Goal: Task Accomplishment & Management: Use online tool/utility

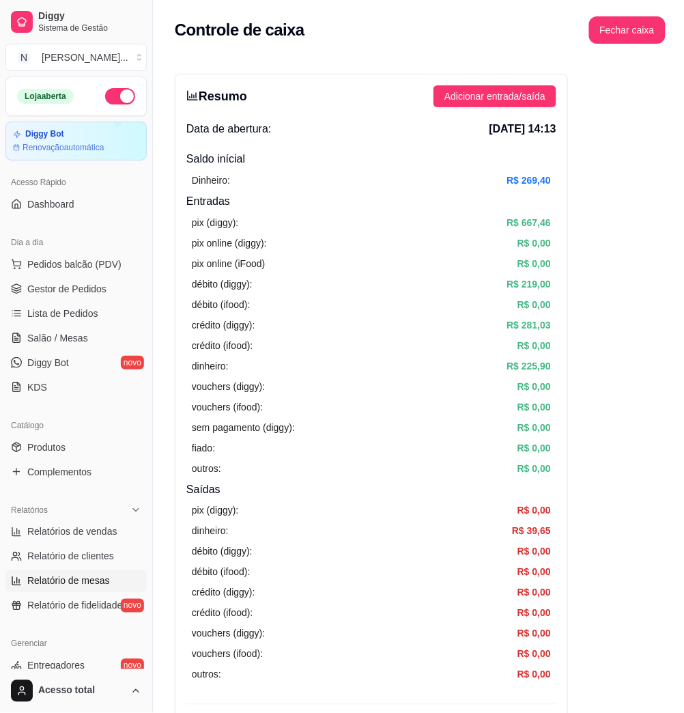
scroll to position [182, 0]
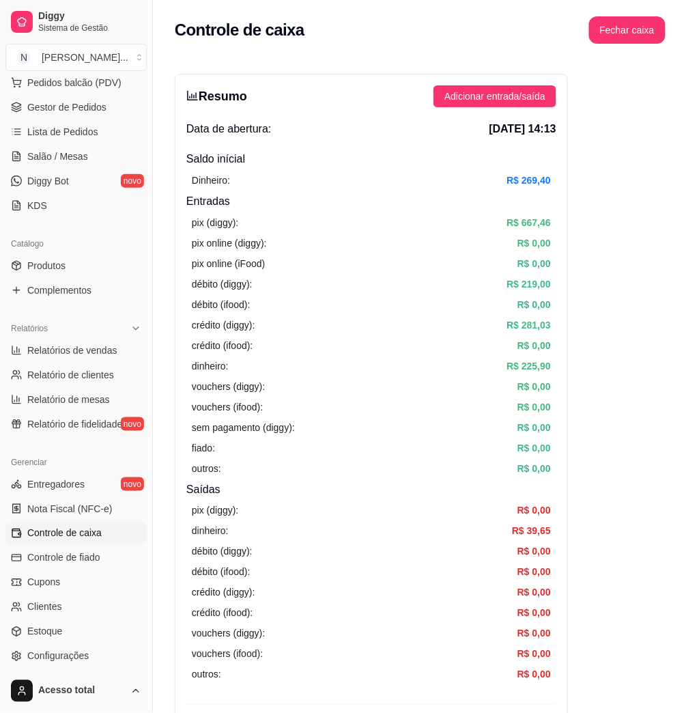
click at [115, 528] on link "Controle de caixa" at bounding box center [75, 533] width 141 height 22
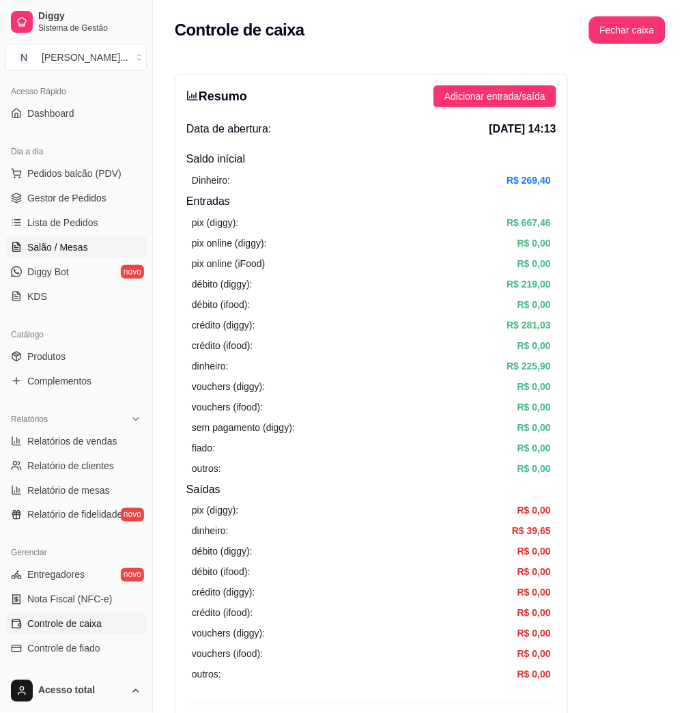
click at [78, 246] on span "Salão / Mesas" at bounding box center [57, 247] width 61 height 14
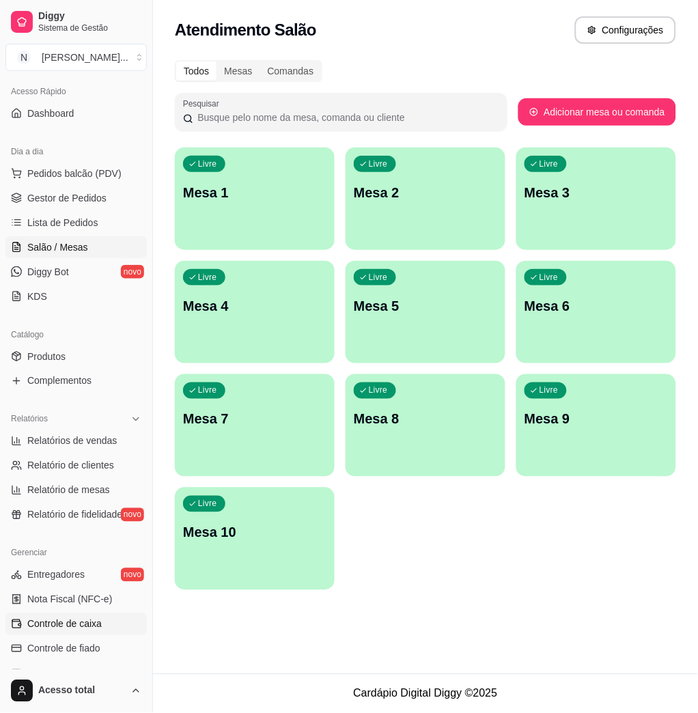
click at [95, 630] on span "Controle de caixa" at bounding box center [64, 624] width 74 height 14
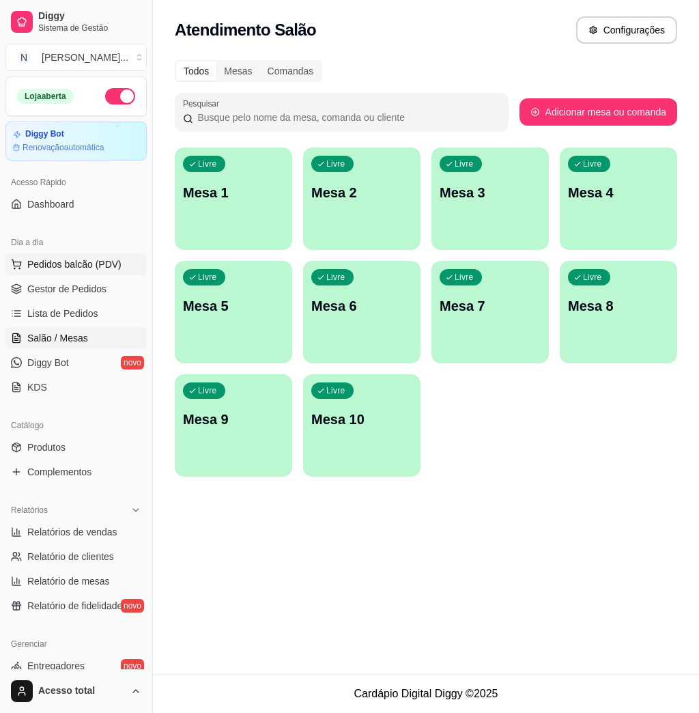
click at [89, 260] on span "Pedidos balcão (PDV)" at bounding box center [74, 264] width 94 height 14
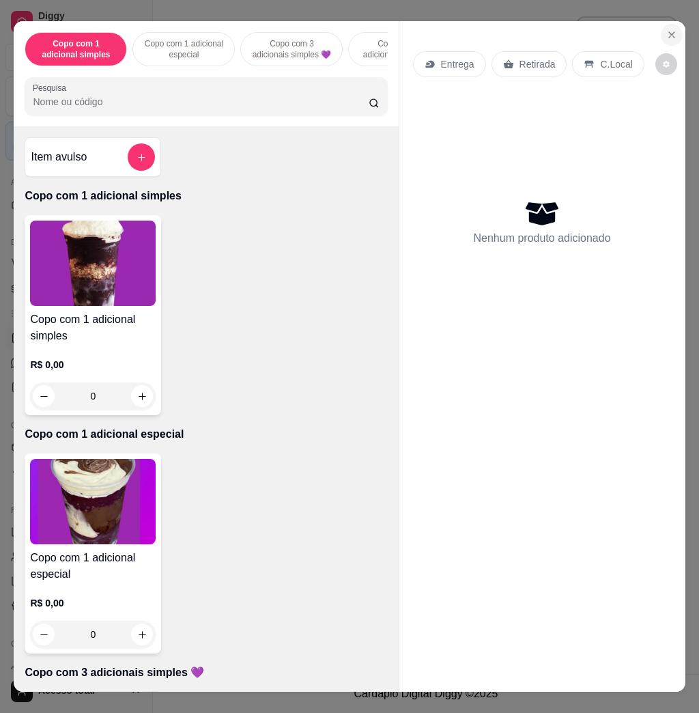
click at [670, 25] on button "Close" at bounding box center [672, 35] width 22 height 22
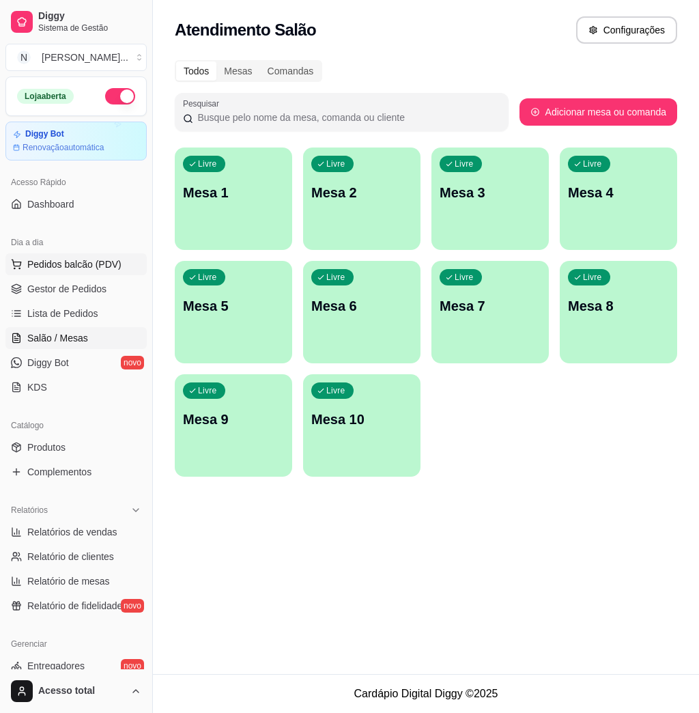
click at [77, 262] on span "Pedidos balcão (PDV)" at bounding box center [74, 264] width 94 height 14
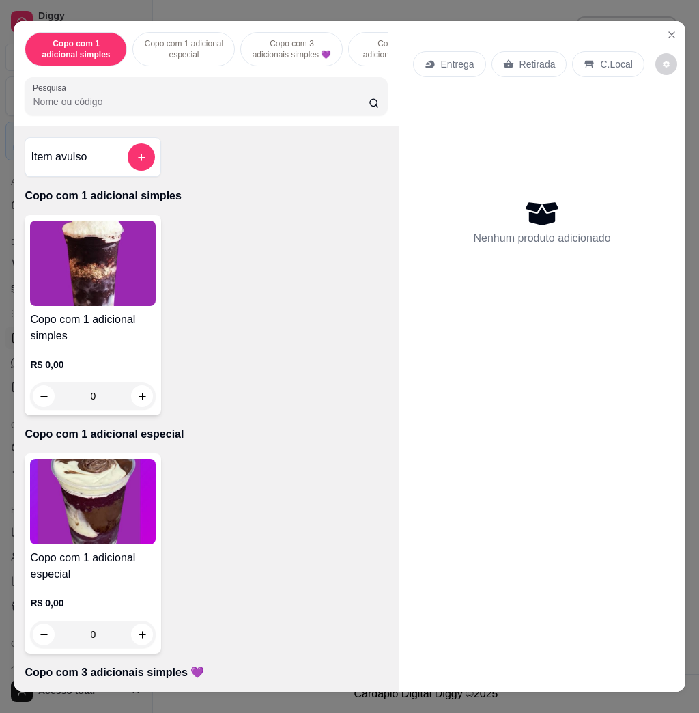
click at [110, 334] on h4 "Copo com 1 adicional simples" at bounding box center [93, 327] width 126 height 33
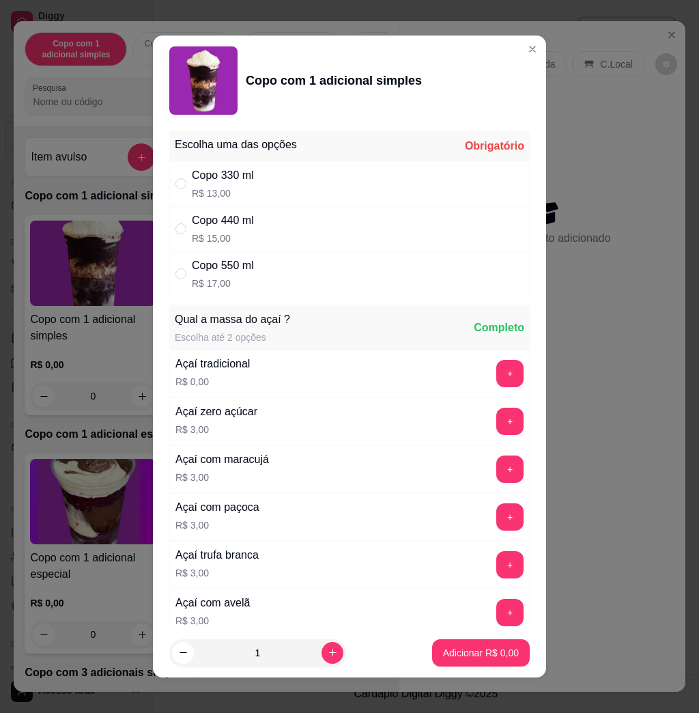
click at [308, 263] on div "Copo 550 ml R$ 17,00" at bounding box center [349, 273] width 360 height 45
radio input "true"
click at [496, 422] on button "+" at bounding box center [509, 420] width 27 height 27
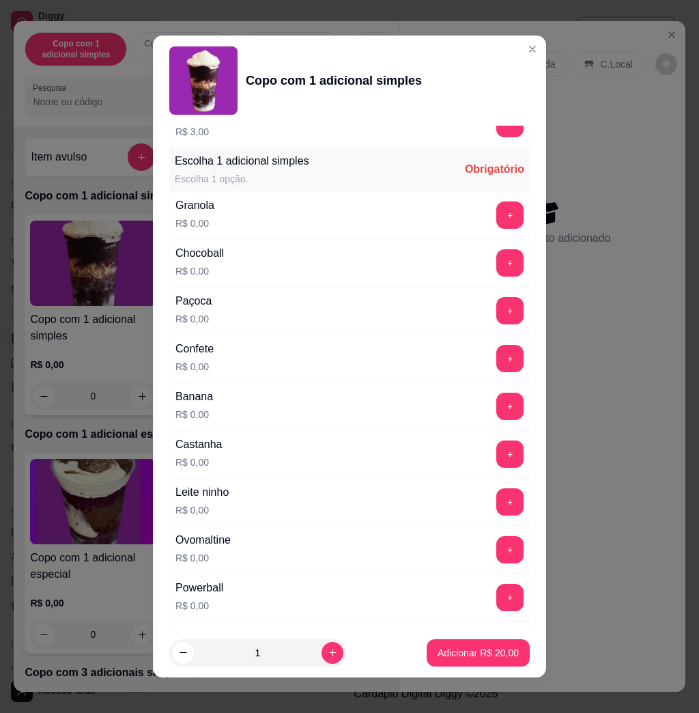
scroll to position [819, 0]
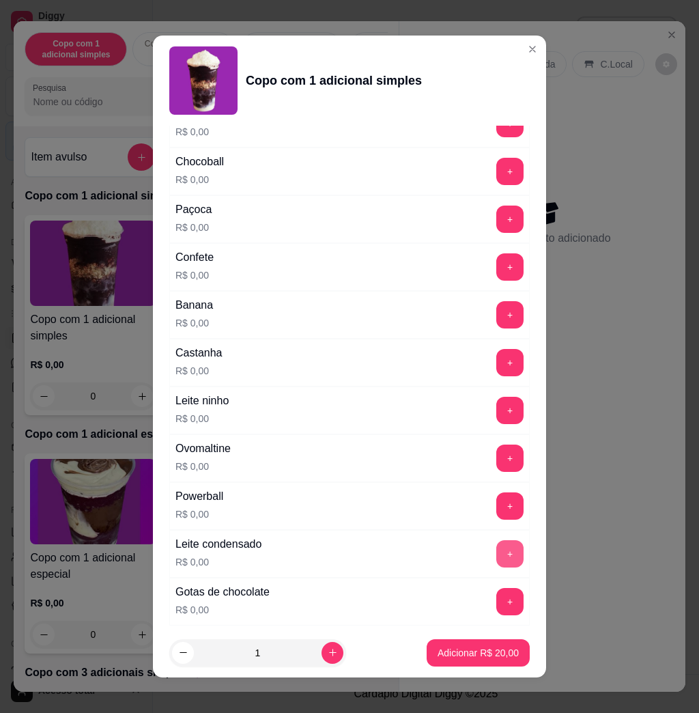
click at [496, 556] on button "+" at bounding box center [509, 553] width 27 height 27
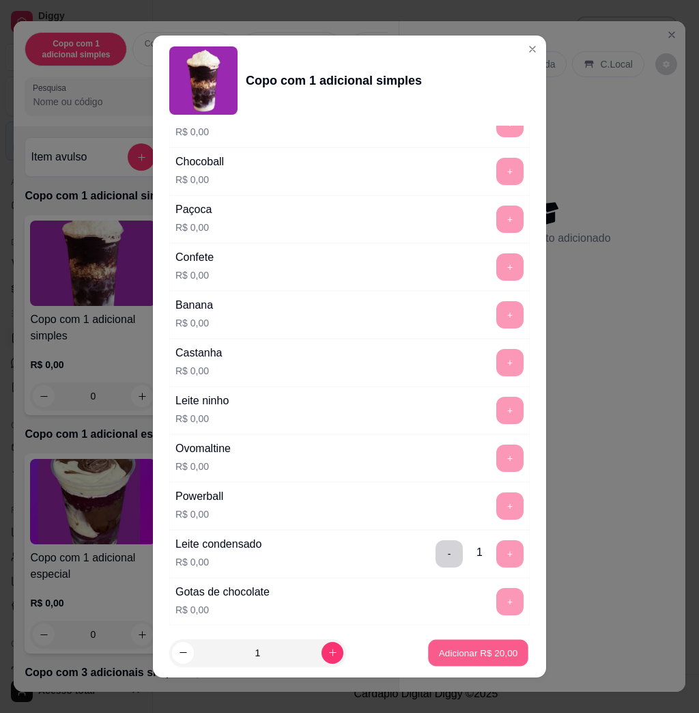
click at [489, 648] on p "Adicionar R$ 20,00" at bounding box center [478, 652] width 79 height 13
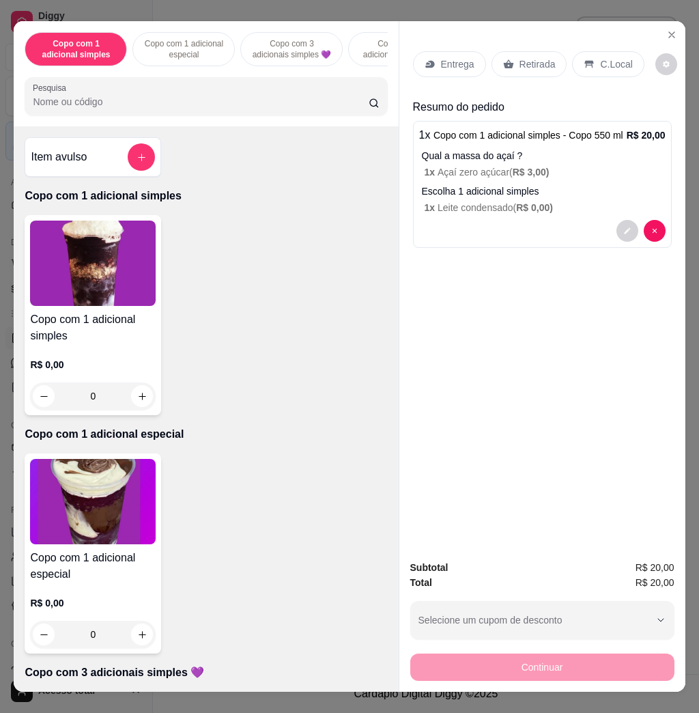
click at [448, 40] on div "Entrega Retirada C.Local" at bounding box center [542, 64] width 259 height 48
click at [448, 57] on p "Entrega" at bounding box center [457, 64] width 33 height 14
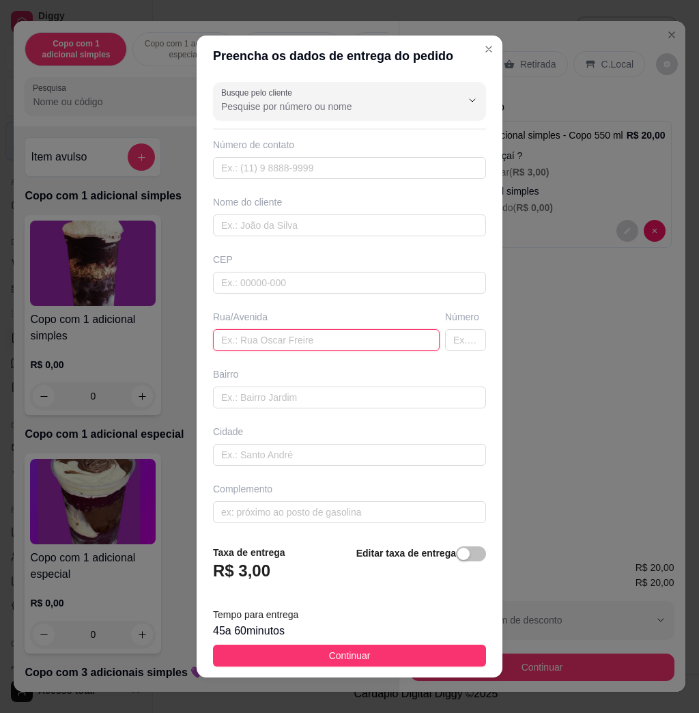
click at [309, 349] on input "text" at bounding box center [326, 340] width 227 height 22
type input "engenho são joao"
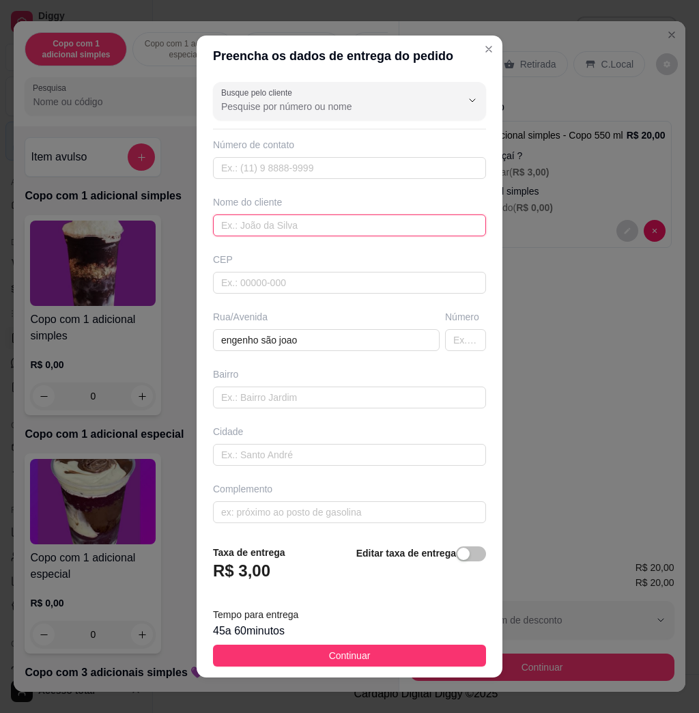
click at [380, 222] on input "text" at bounding box center [349, 225] width 273 height 22
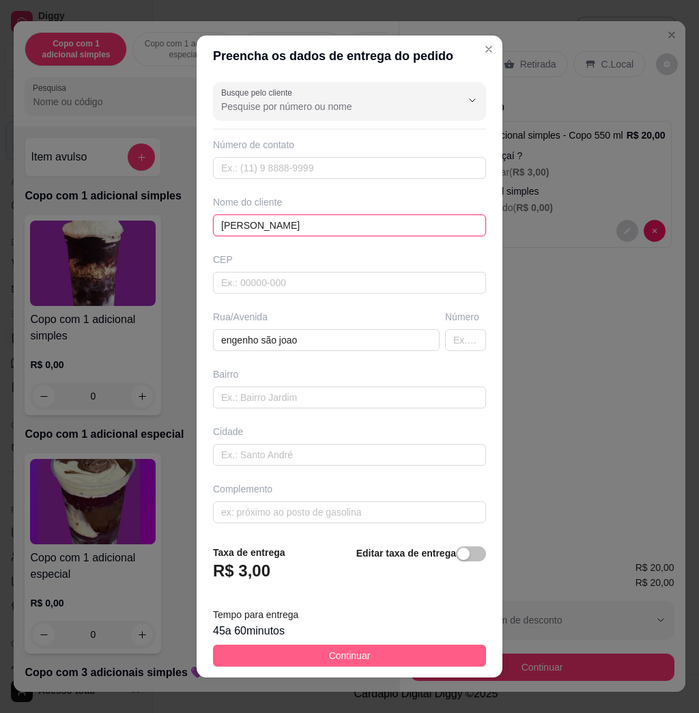
type input "[PERSON_NAME]"
click at [445, 658] on button "Continuar" at bounding box center [349, 655] width 273 height 22
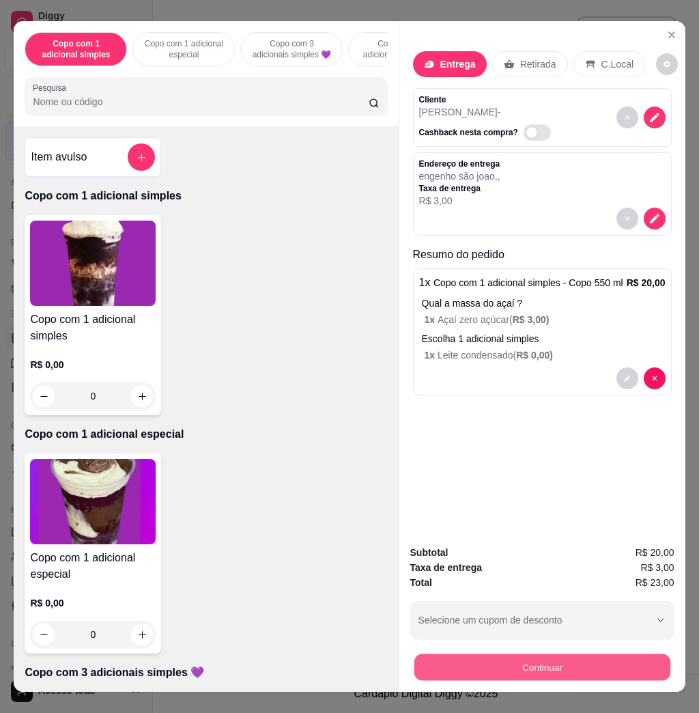
click at [511, 658] on button "Continuar" at bounding box center [542, 666] width 256 height 27
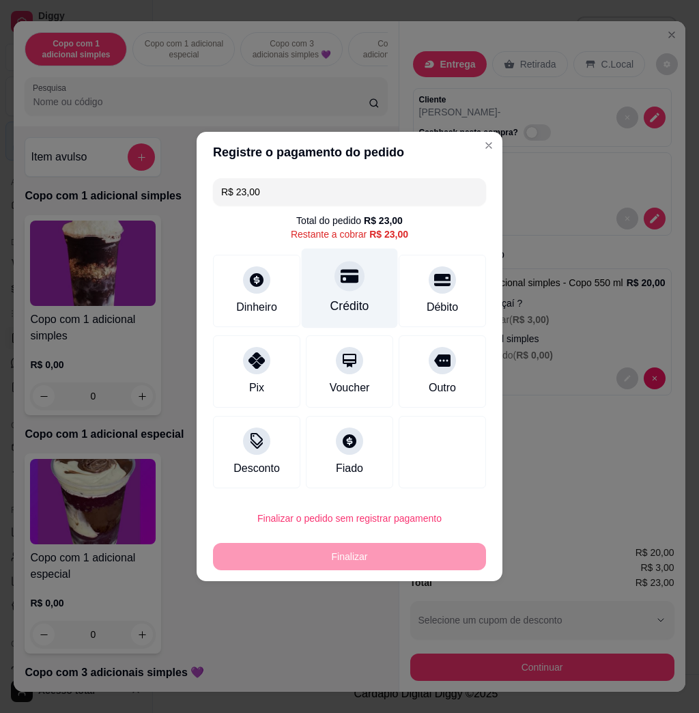
click at [356, 287] on div "Crédito" at bounding box center [350, 288] width 96 height 80
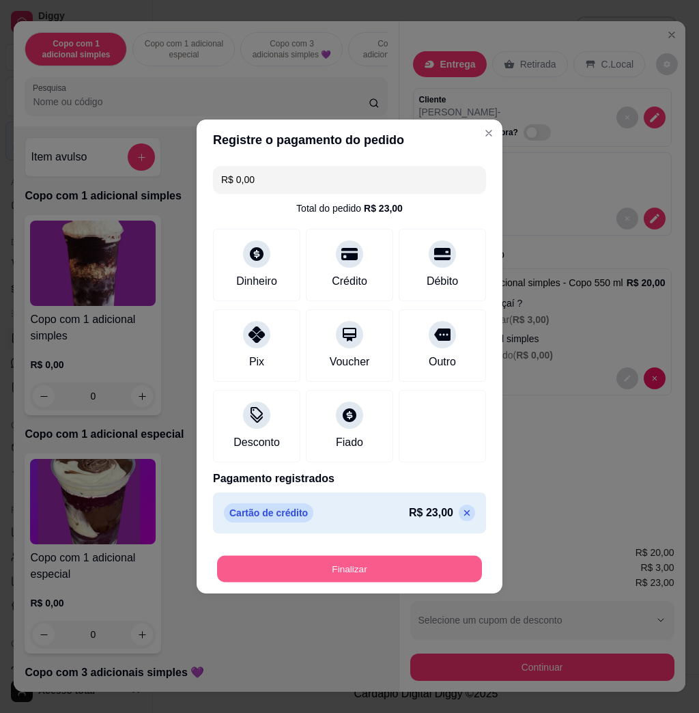
click at [452, 566] on button "Finalizar" at bounding box center [349, 569] width 265 height 27
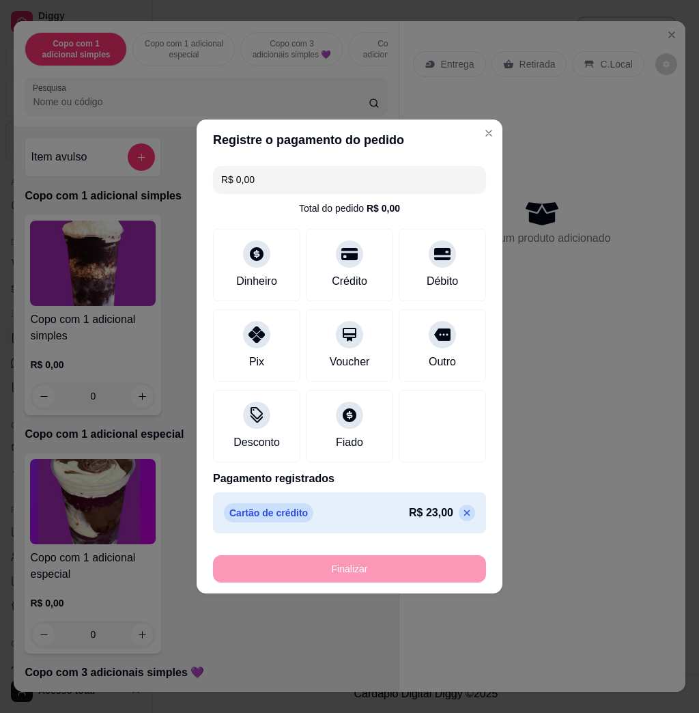
type input "-R$ 23,00"
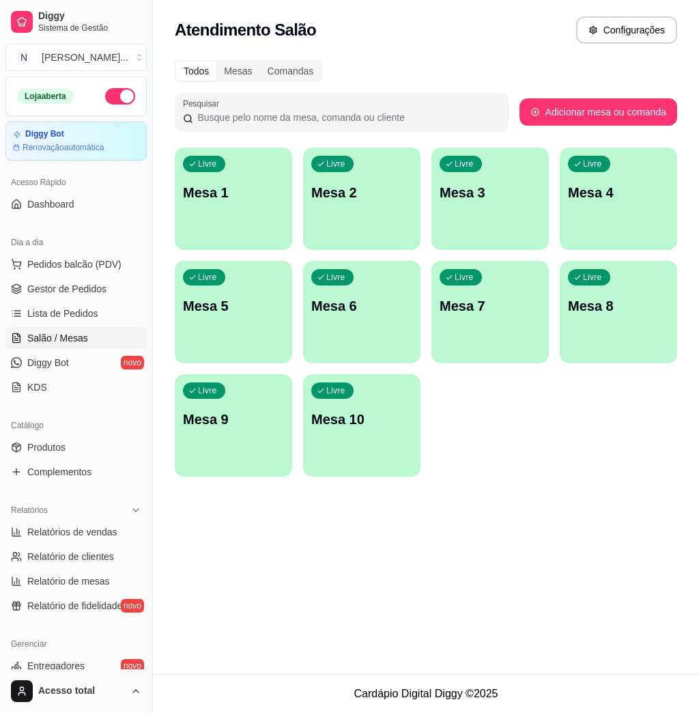
click at [448, 558] on div "Atendimento Salão Configurações Todos Mesas Comandas Pesquisar Adicionar mesa o…" at bounding box center [426, 337] width 546 height 674
click at [117, 269] on span "Pedidos balcão (PDV)" at bounding box center [74, 264] width 94 height 14
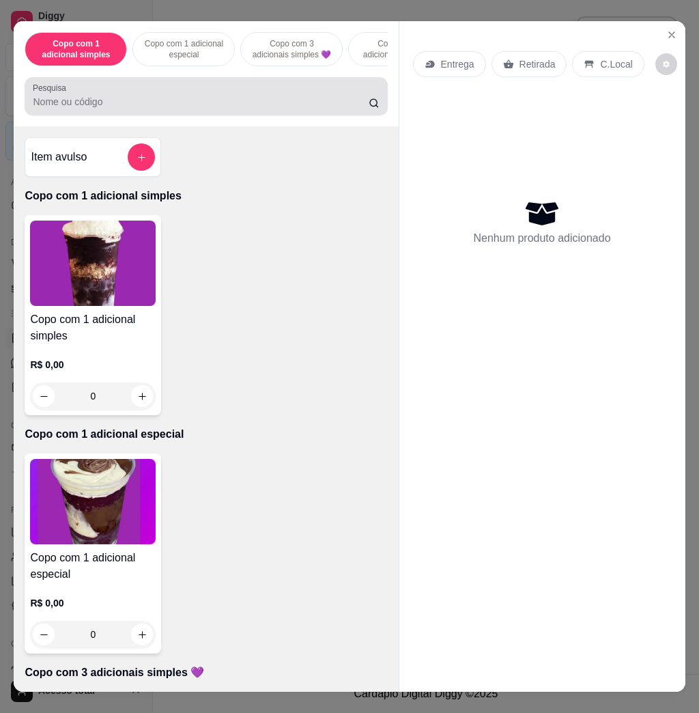
click at [195, 109] on input "Pesquisa" at bounding box center [201, 102] width 336 height 14
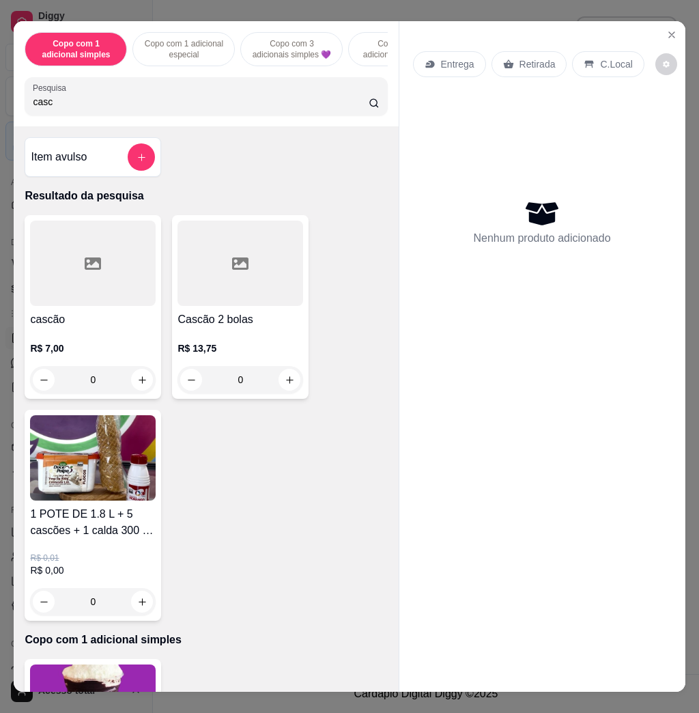
type input "casc"
click at [145, 391] on div "0" at bounding box center [93, 379] width 120 height 27
type input "1"
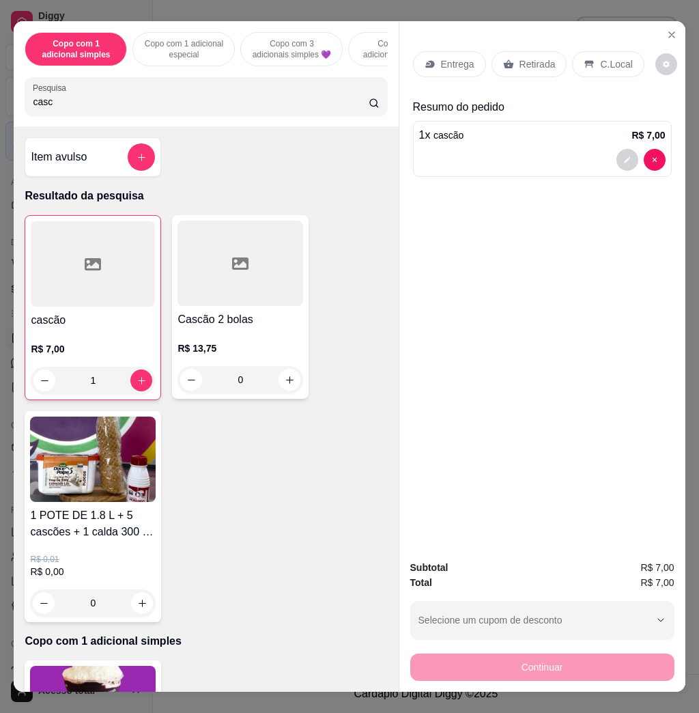
click at [600, 57] on p "C.Local" at bounding box center [616, 64] width 32 height 14
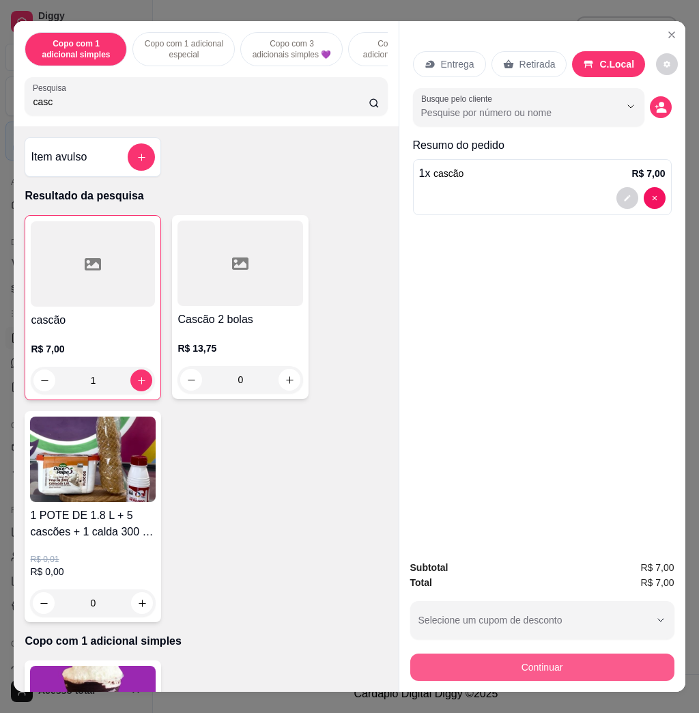
click at [638, 654] on button "Continuar" at bounding box center [542, 666] width 264 height 27
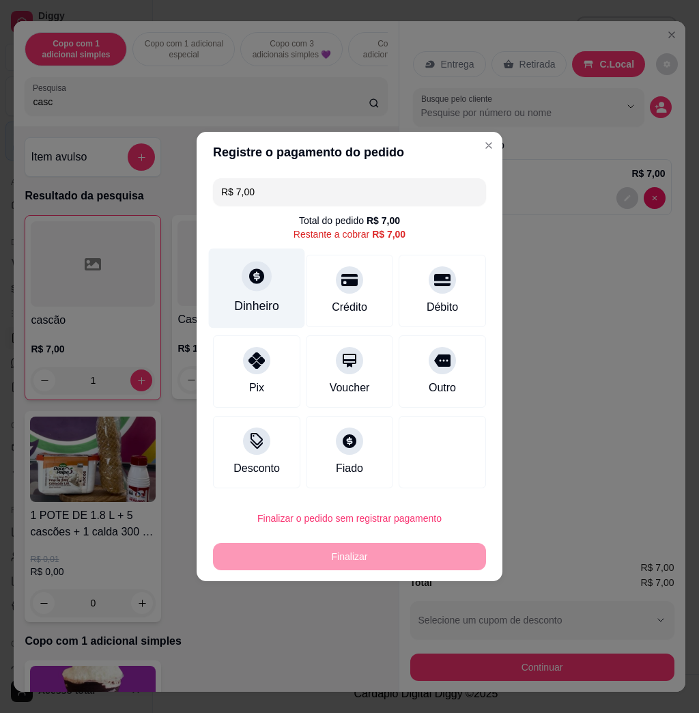
click at [248, 298] on div "Dinheiro" at bounding box center [256, 306] width 45 height 18
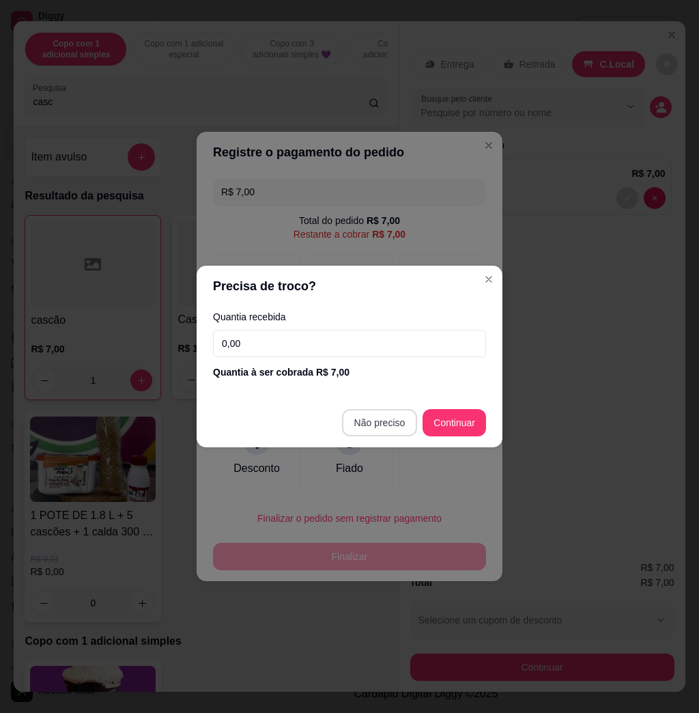
type input "R$ 0,00"
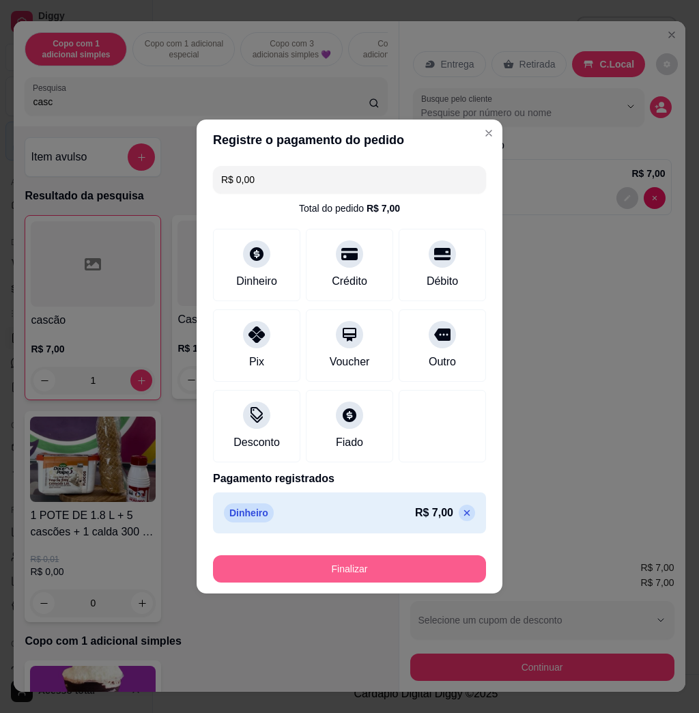
click at [443, 571] on button "Finalizar" at bounding box center [349, 568] width 273 height 27
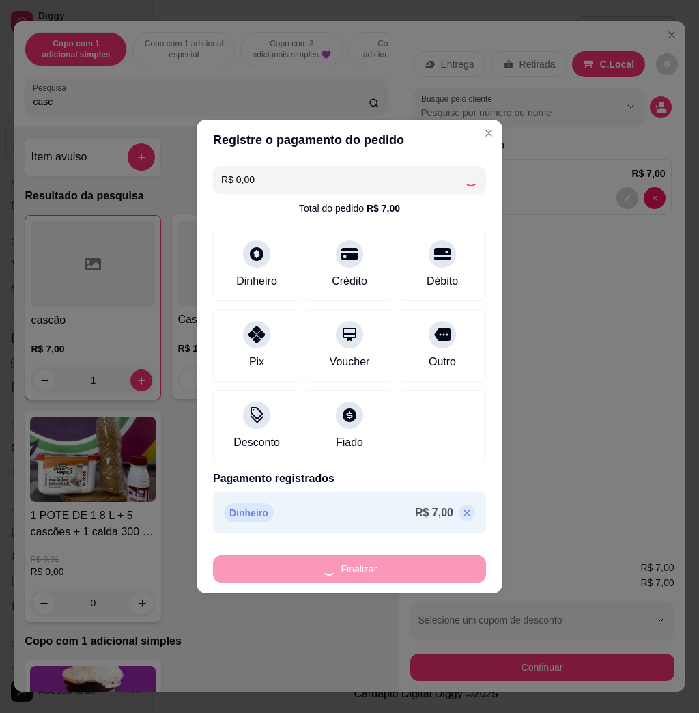
type input "0"
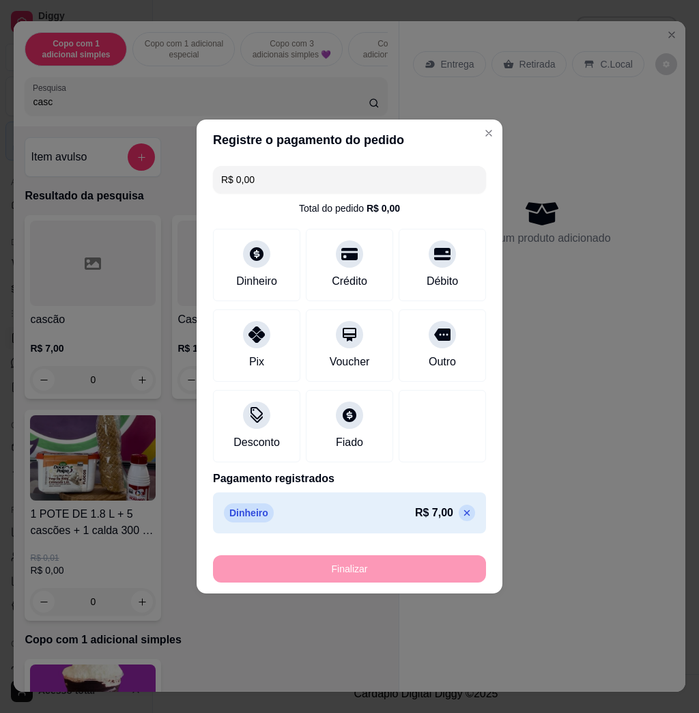
type input "-R$ 7,00"
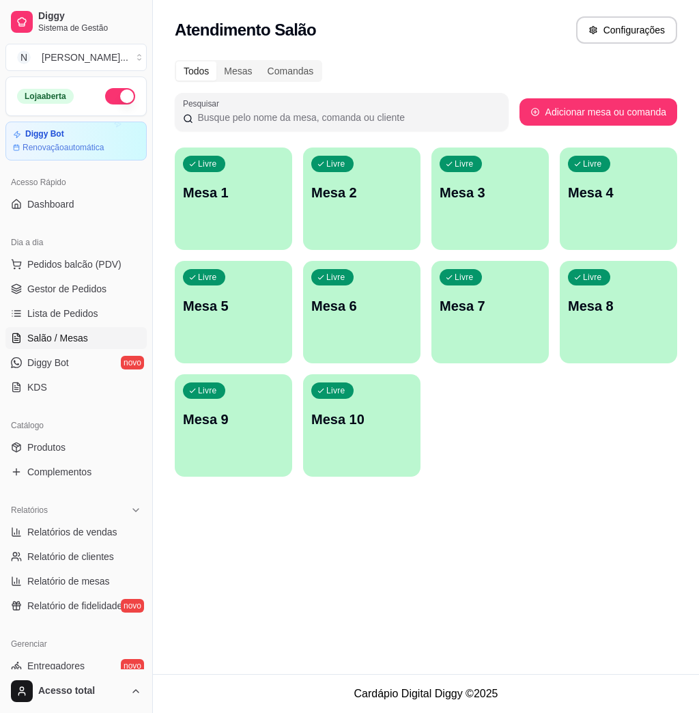
click at [485, 588] on div "Atendimento Salão Configurações Todos Mesas Comandas Pesquisar Adicionar mesa o…" at bounding box center [426, 337] width 546 height 674
click at [113, 267] on span "Pedidos balcão (PDV)" at bounding box center [74, 264] width 94 height 14
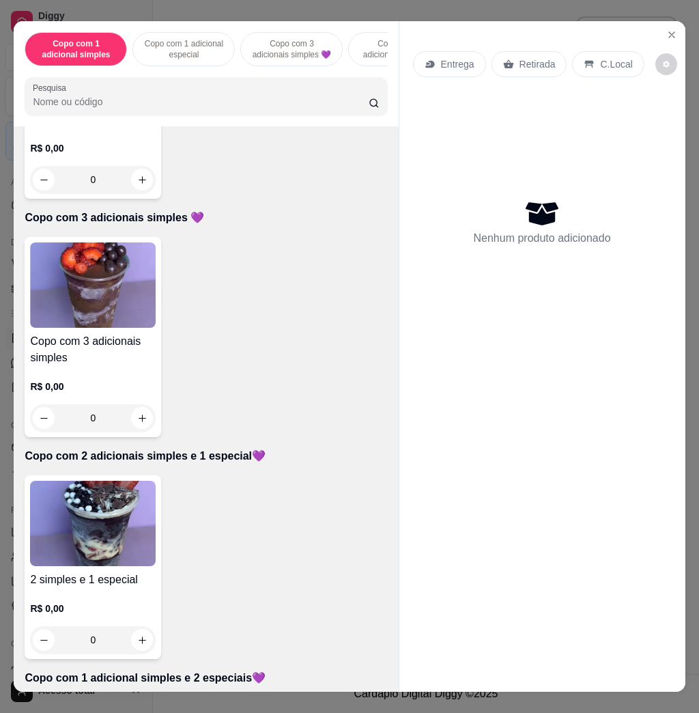
scroll to position [637, 0]
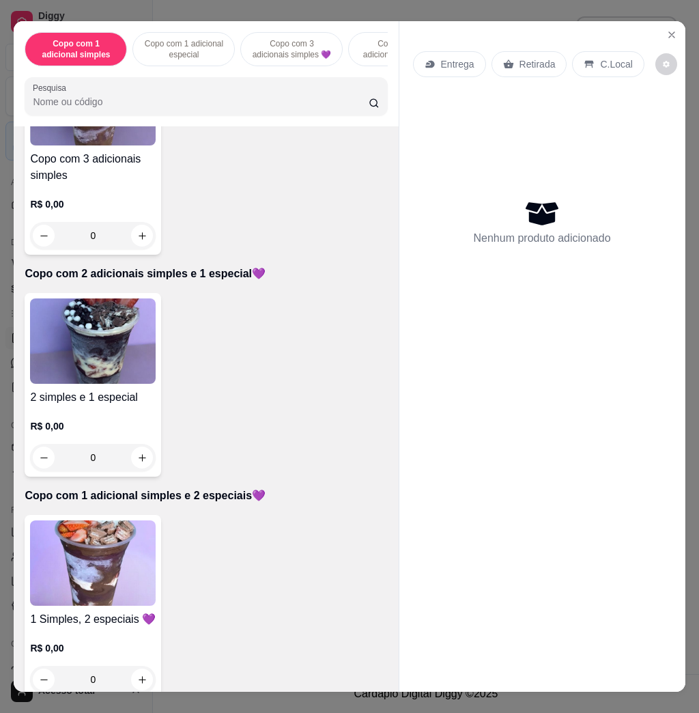
click at [80, 555] on img at bounding box center [93, 562] width 126 height 85
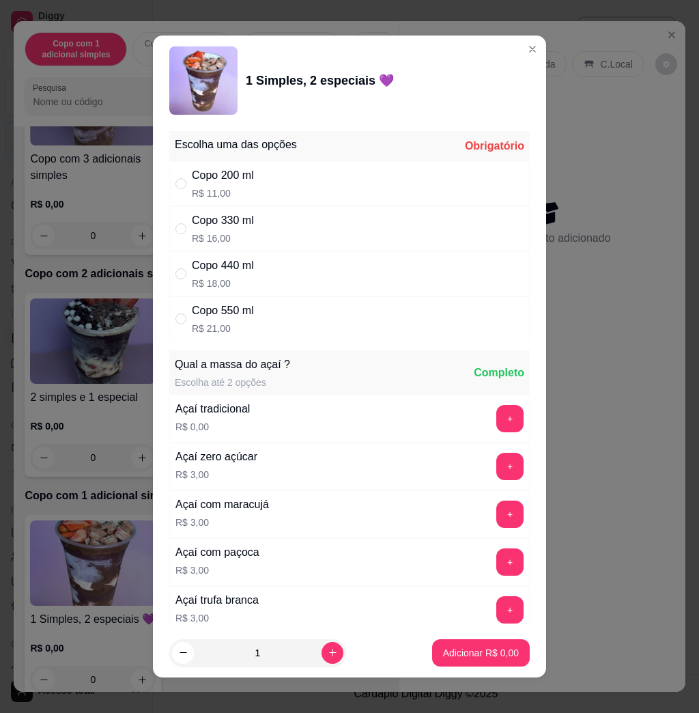
click at [217, 320] on div "Copo 550 ml R$ 21,00" at bounding box center [223, 318] width 62 height 33
radio input "true"
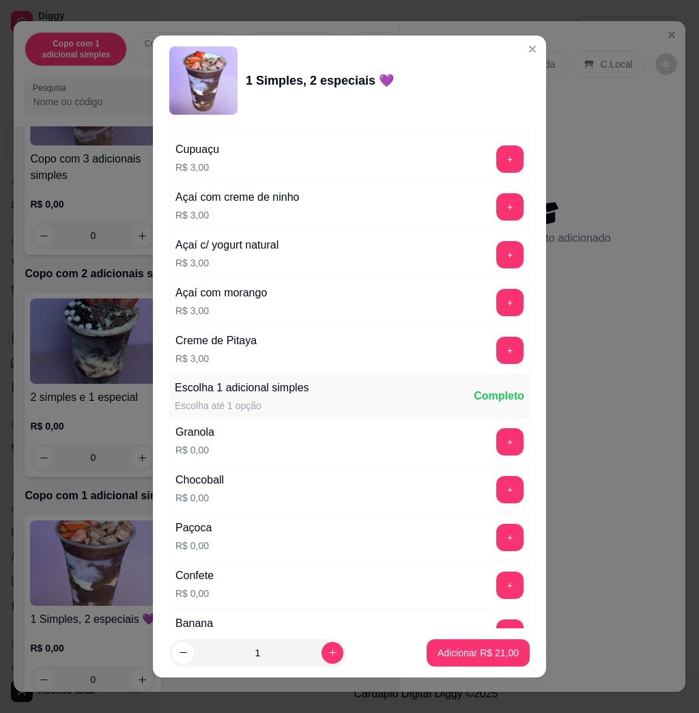
scroll to position [819, 0]
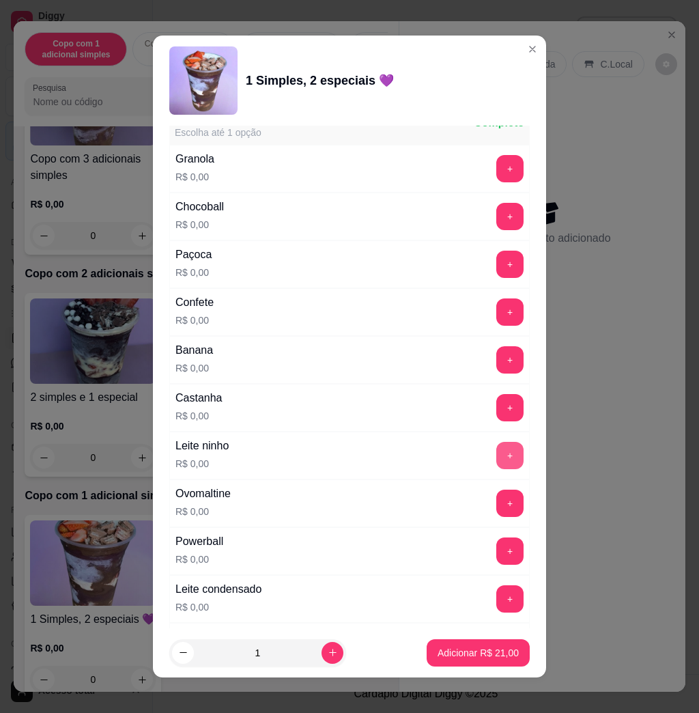
click at [496, 460] on button "+" at bounding box center [509, 455] width 27 height 27
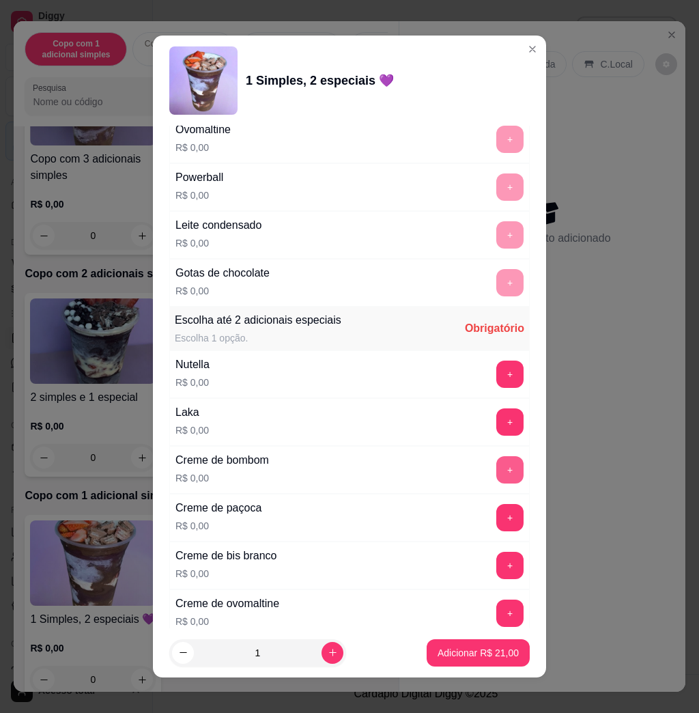
scroll to position [1274, 0]
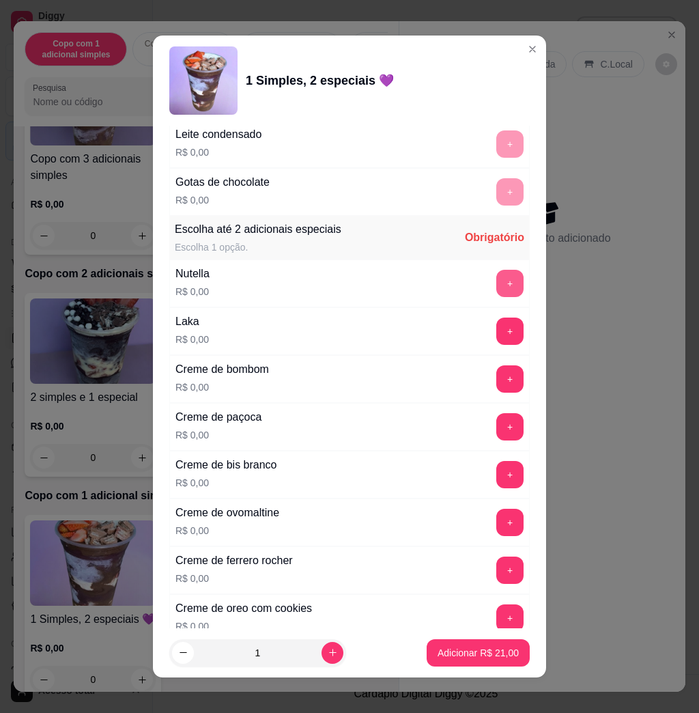
click at [496, 285] on button "+" at bounding box center [509, 283] width 27 height 27
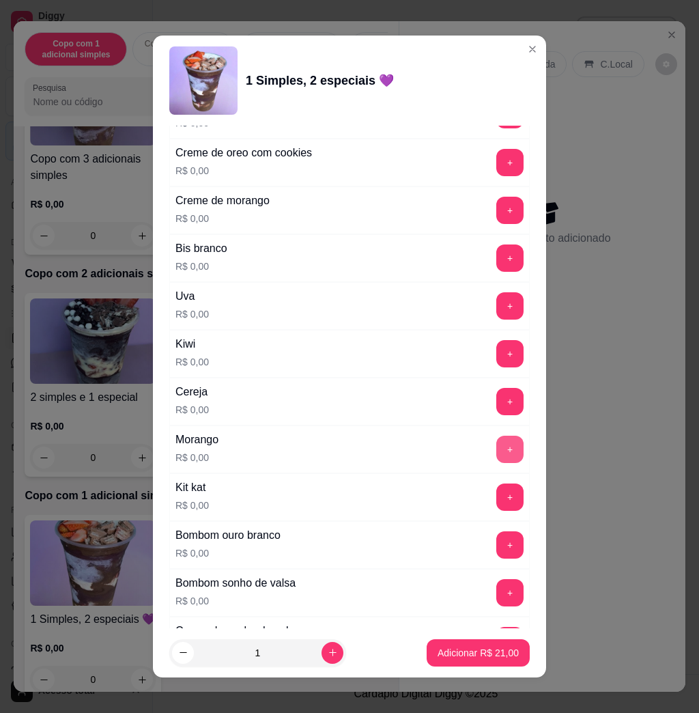
click at [496, 463] on button "+" at bounding box center [509, 448] width 27 height 27
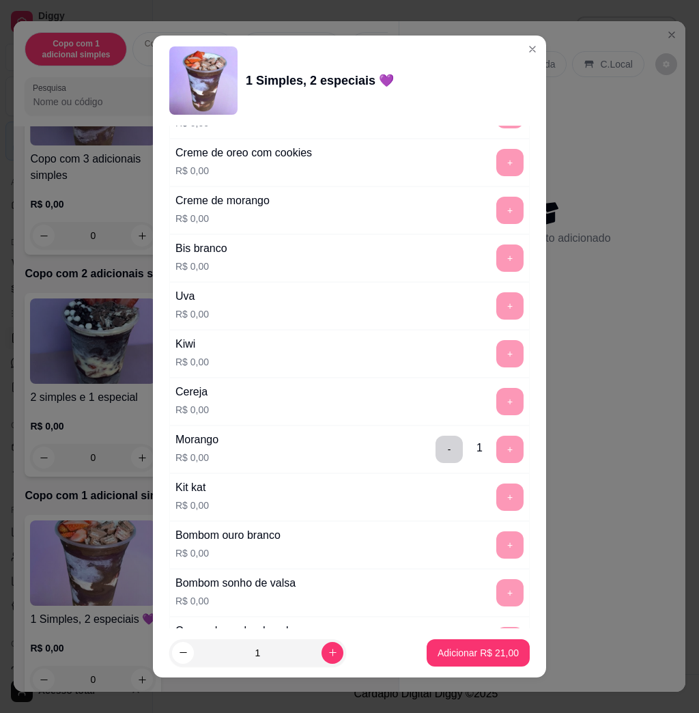
click at [496, 647] on p "Adicionar R$ 21,00" at bounding box center [477, 653] width 81 height 14
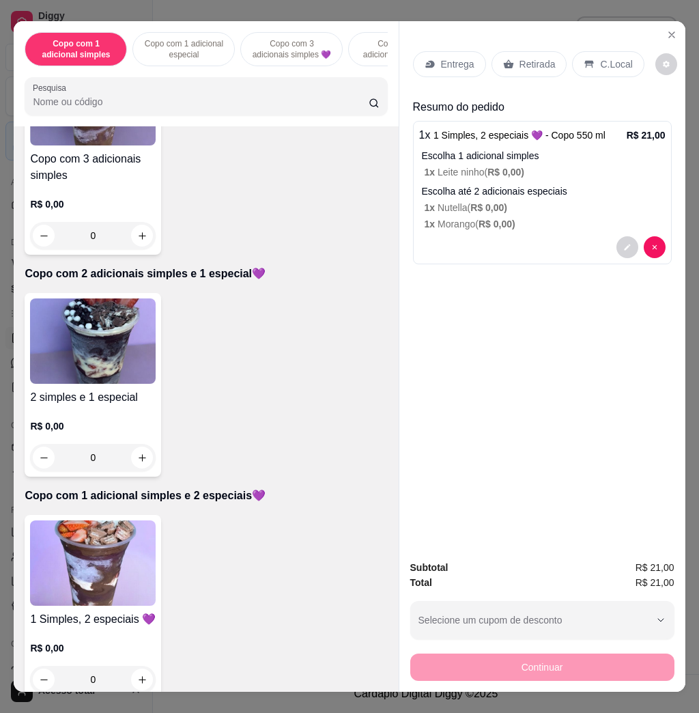
click at [89, 394] on div "2 simples e 1 especial R$ 0,00 0" at bounding box center [93, 385] width 137 height 184
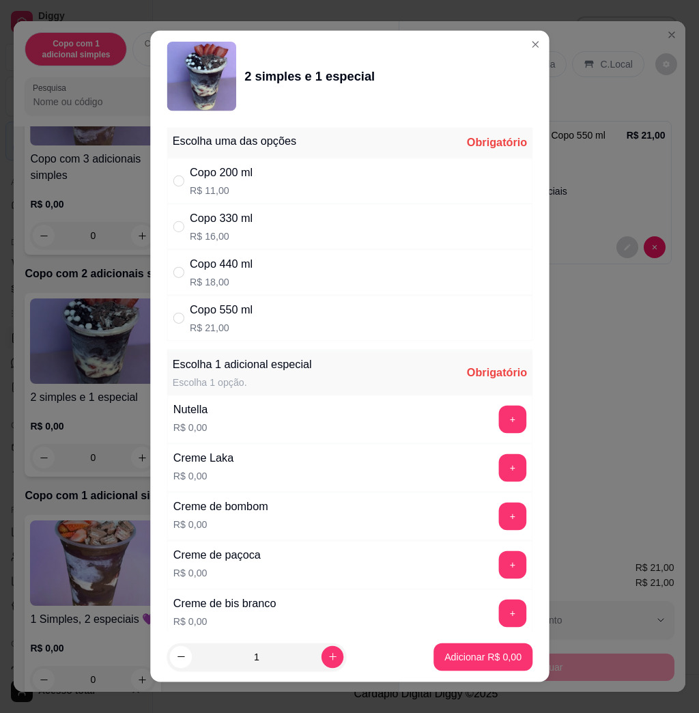
click at [257, 322] on div "Copo 550 ml R$ 21,00" at bounding box center [350, 319] width 366 height 46
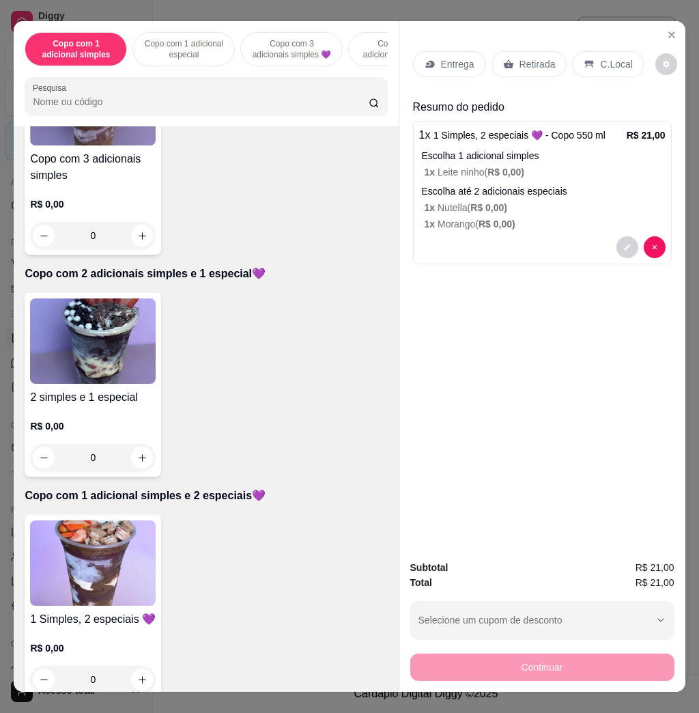
radio input "true"
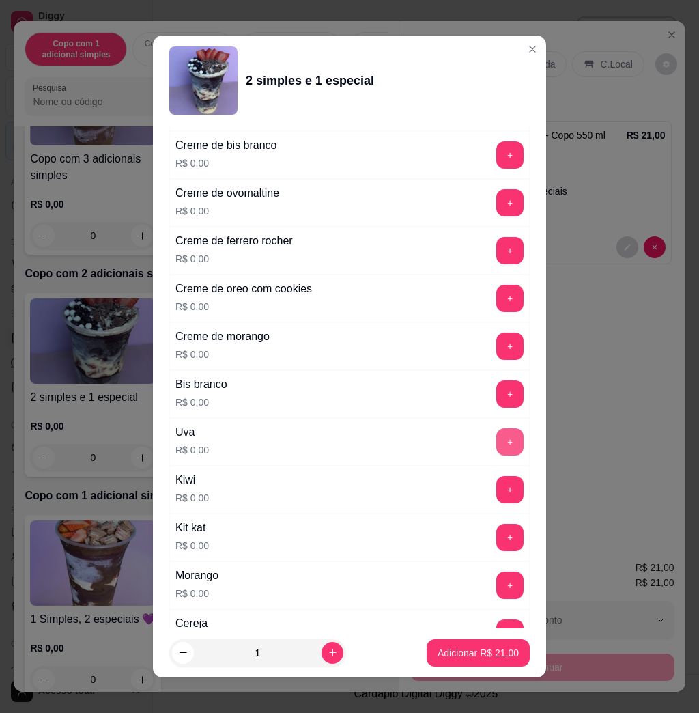
click at [496, 440] on button "+" at bounding box center [509, 441] width 27 height 27
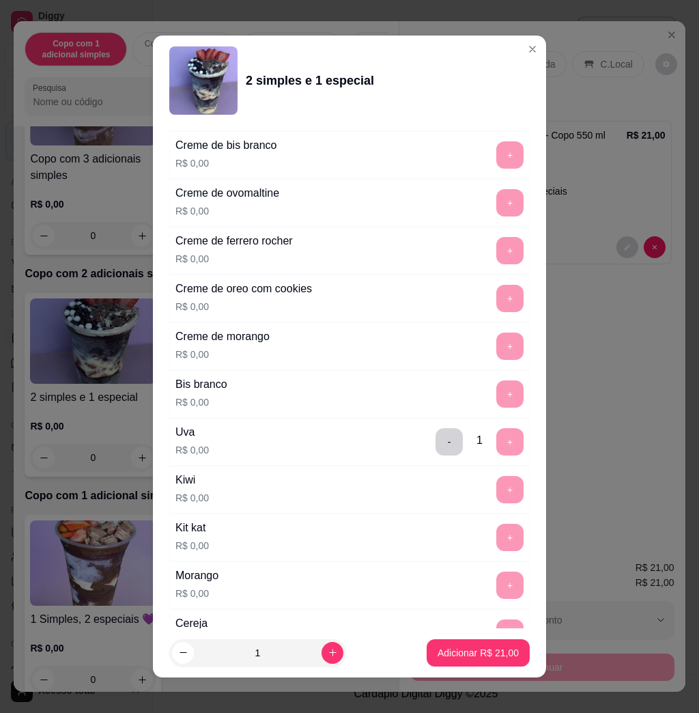
scroll to position [8, 0]
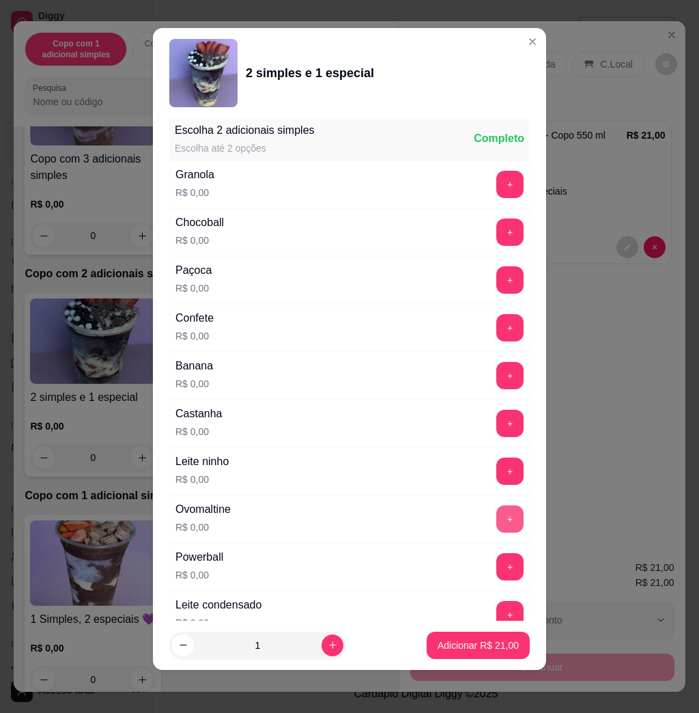
click at [496, 517] on button "+" at bounding box center [509, 518] width 27 height 27
click at [497, 321] on button "+" at bounding box center [510, 328] width 27 height 27
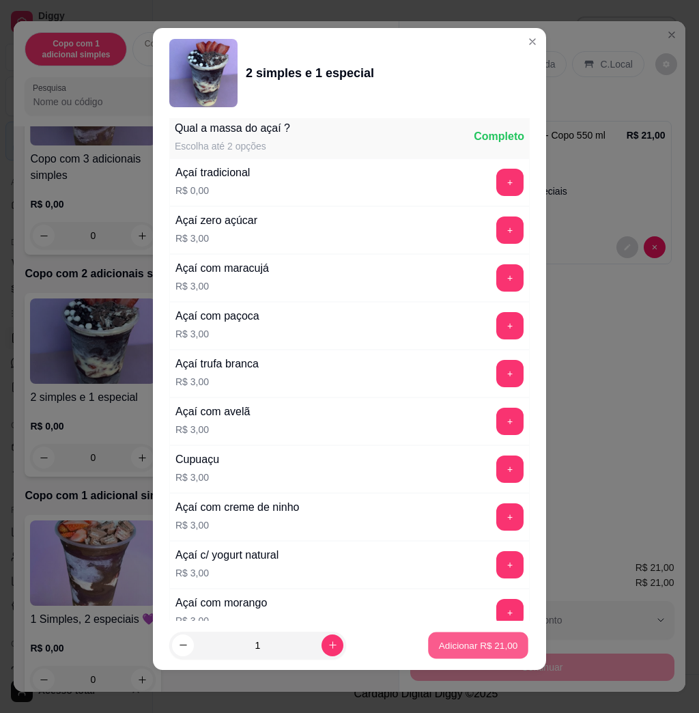
click at [464, 644] on p "Adicionar R$ 21,00" at bounding box center [478, 644] width 79 height 13
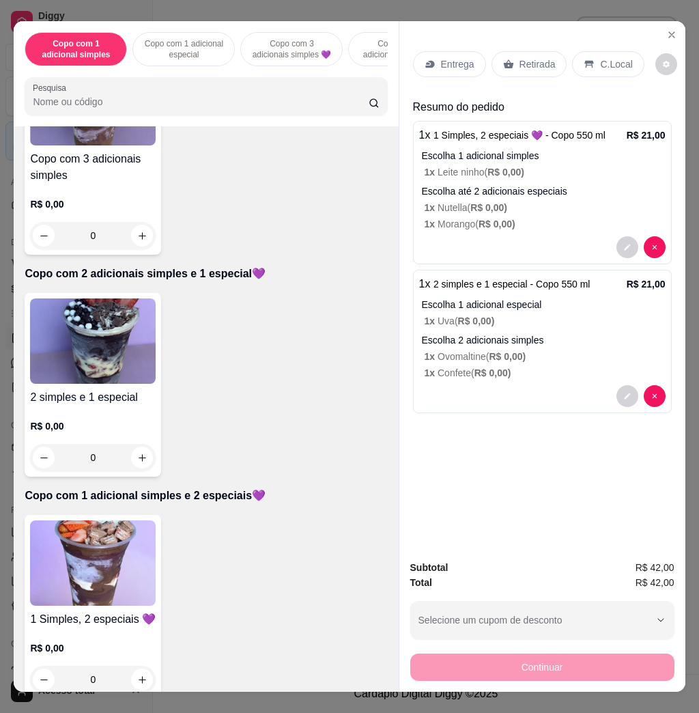
click at [429, 65] on div "Entrega" at bounding box center [449, 64] width 73 height 26
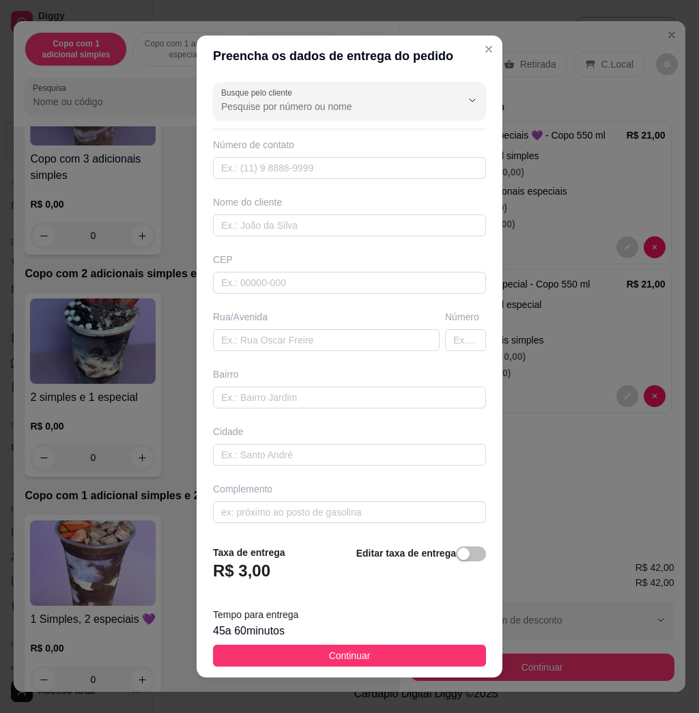
click at [285, 355] on div "Busque pelo cliente Número de contato Nome do cliente CEP Rua/[GEOGRAPHIC_DATA]" at bounding box center [350, 304] width 306 height 457
click at [286, 343] on input "text" at bounding box center [326, 340] width 227 height 22
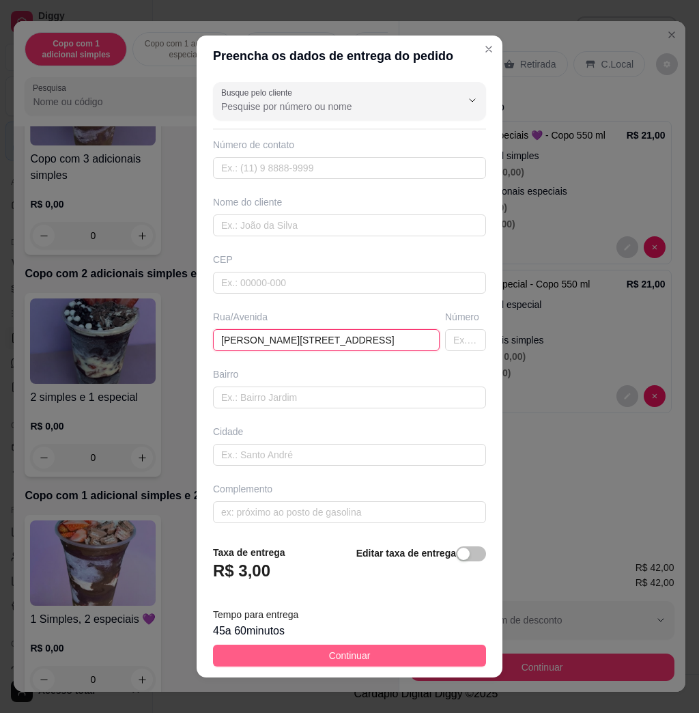
type input "[PERSON_NAME][STREET_ADDRESS]"
click at [310, 648] on button "Continuar" at bounding box center [349, 655] width 273 height 22
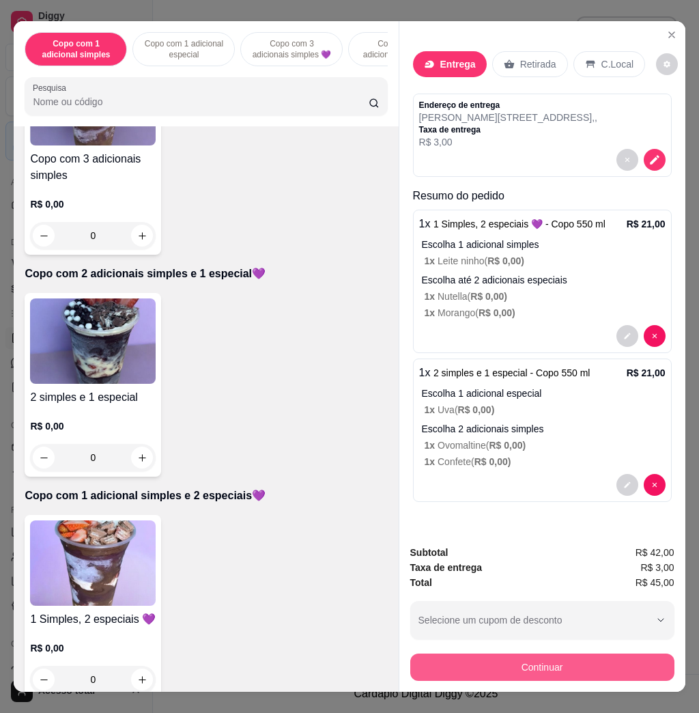
click at [429, 653] on button "Continuar" at bounding box center [542, 666] width 264 height 27
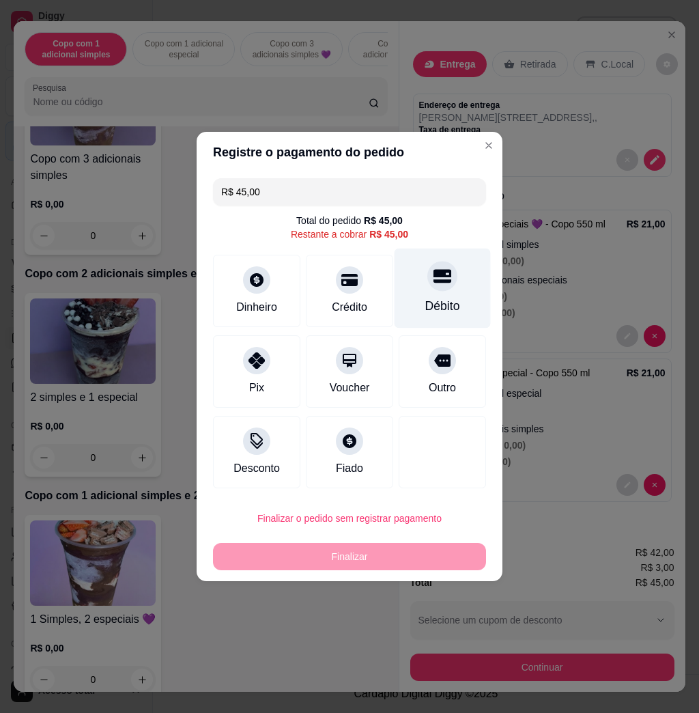
click at [422, 296] on div "Débito" at bounding box center [442, 288] width 96 height 80
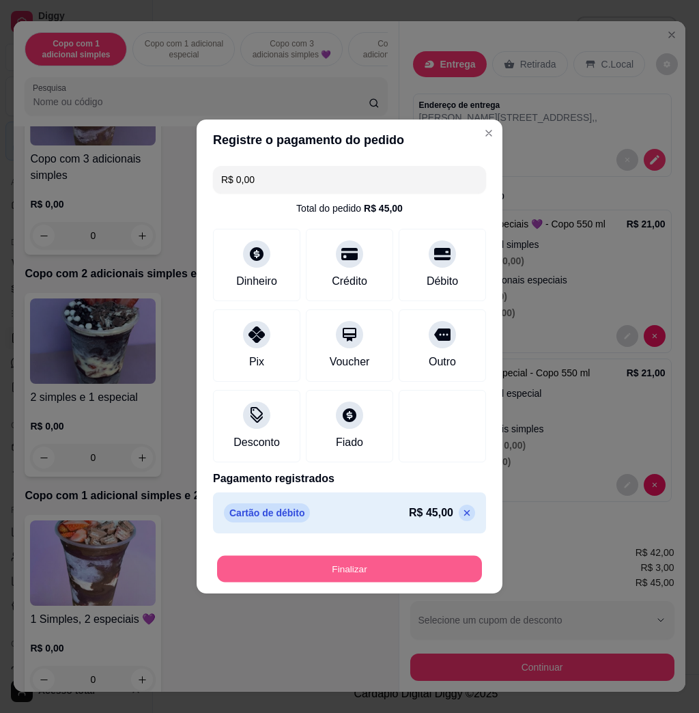
click at [407, 566] on button "Finalizar" at bounding box center [349, 569] width 265 height 27
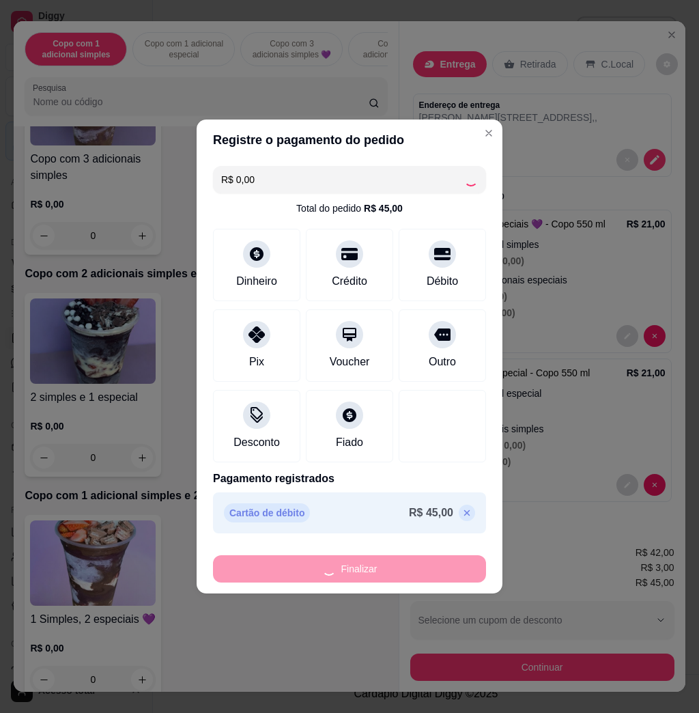
type input "-R$ 45,00"
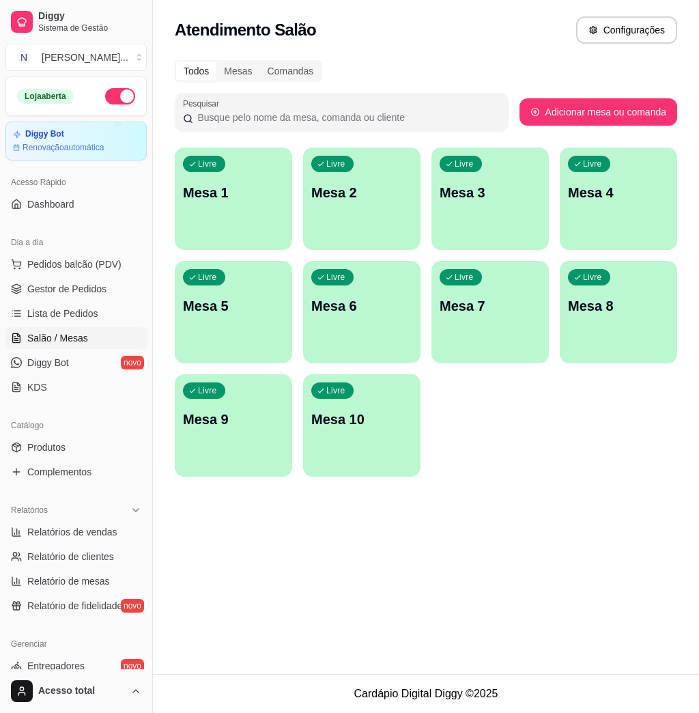
click at [426, 549] on div "Atendimento Salão Configurações Todos Mesas Comandas Pesquisar Adicionar mesa o…" at bounding box center [426, 337] width 546 height 674
drag, startPoint x: 509, startPoint y: 541, endPoint x: 500, endPoint y: 514, distance: 28.1
click at [500, 514] on div "Atendimento Salão Configurações Todos Mesas Comandas Pesquisar Adicionar mesa o…" at bounding box center [426, 337] width 546 height 674
click at [72, 270] on span "Pedidos balcão (PDV)" at bounding box center [74, 264] width 94 height 14
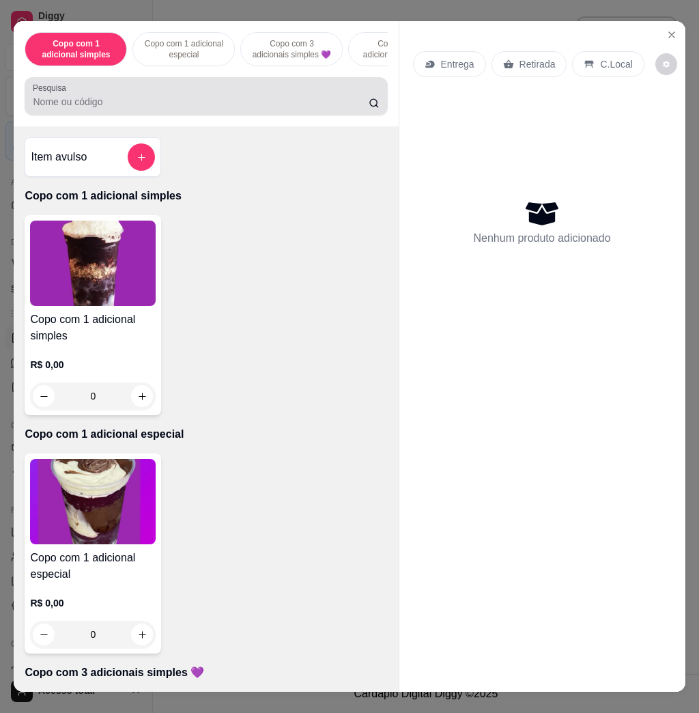
click at [165, 98] on div at bounding box center [206, 96] width 346 height 27
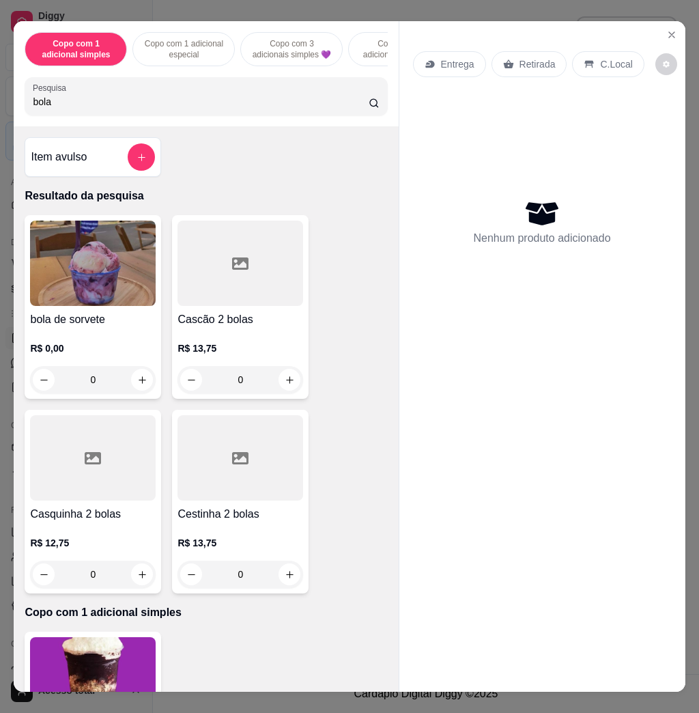
type input "bola"
click at [64, 303] on img at bounding box center [93, 262] width 126 height 85
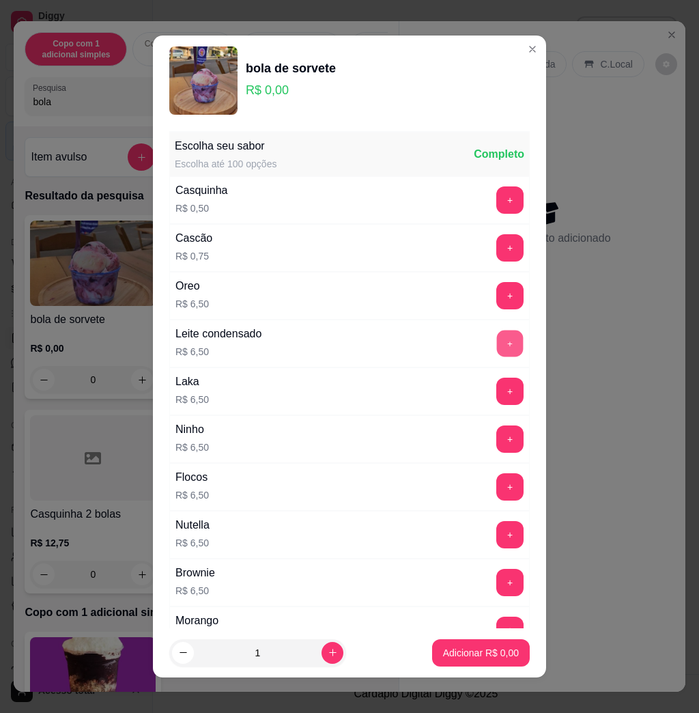
click at [497, 352] on button "+" at bounding box center [510, 343] width 27 height 27
click at [484, 660] on button "Adicionar R$ 13,00" at bounding box center [478, 652] width 103 height 27
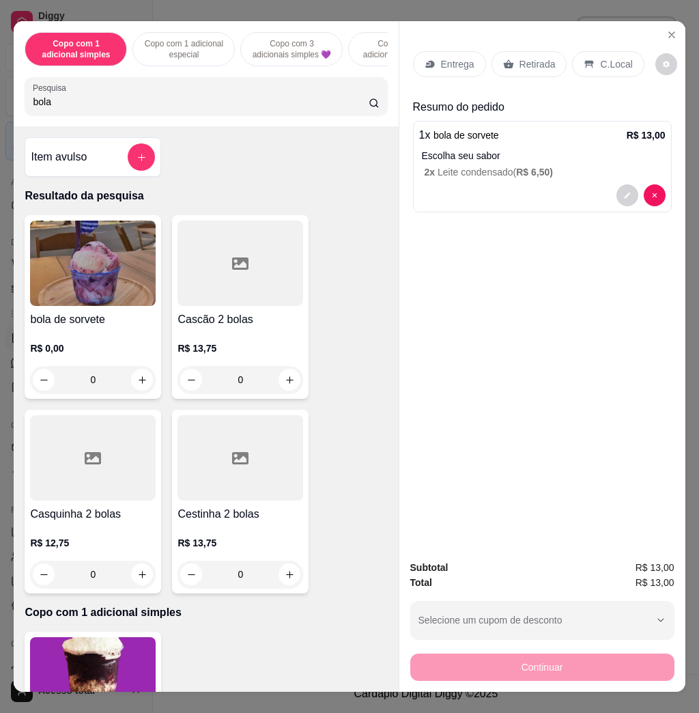
click at [503, 659] on div "Continuar" at bounding box center [542, 665] width 264 height 31
click at [605, 41] on div "Entrega Retirada C.Local" at bounding box center [542, 64] width 259 height 48
click at [605, 57] on p "C.Local" at bounding box center [616, 64] width 32 height 14
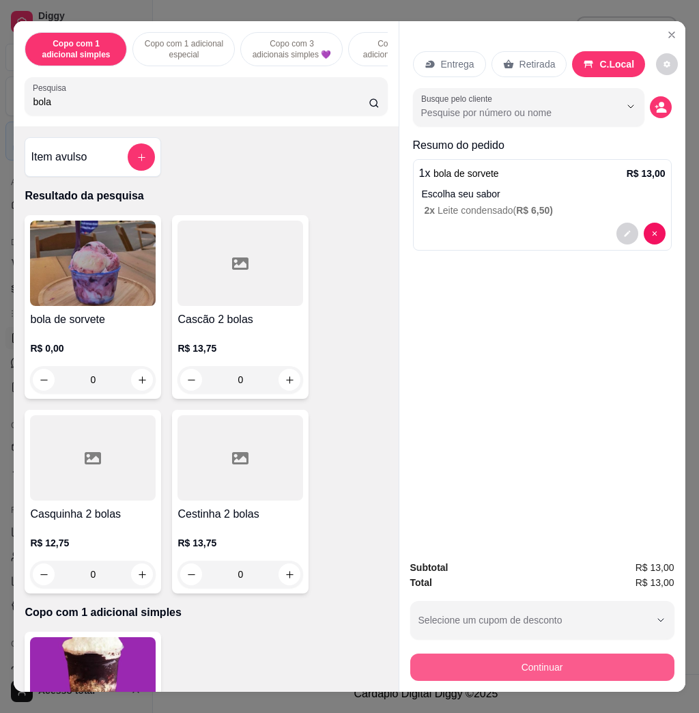
click at [526, 659] on button "Continuar" at bounding box center [542, 666] width 264 height 27
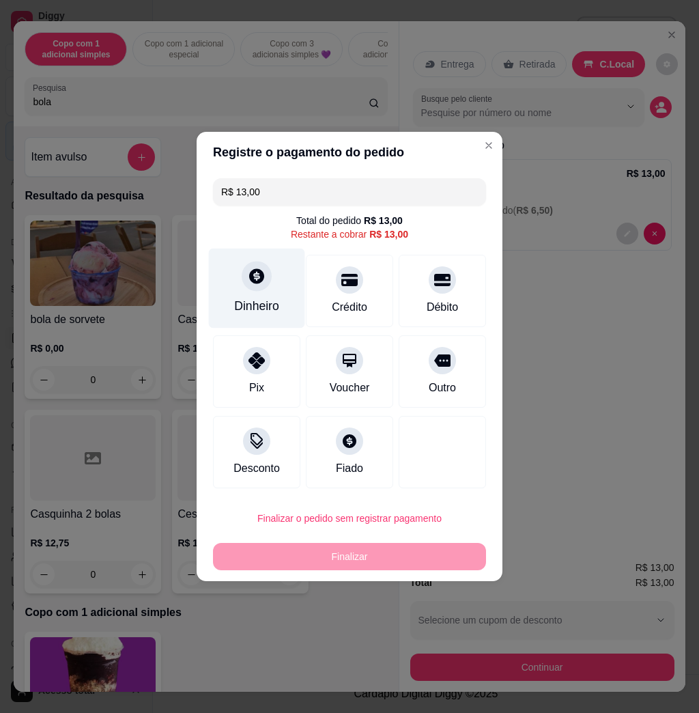
click at [271, 290] on div "Dinheiro" at bounding box center [257, 288] width 96 height 80
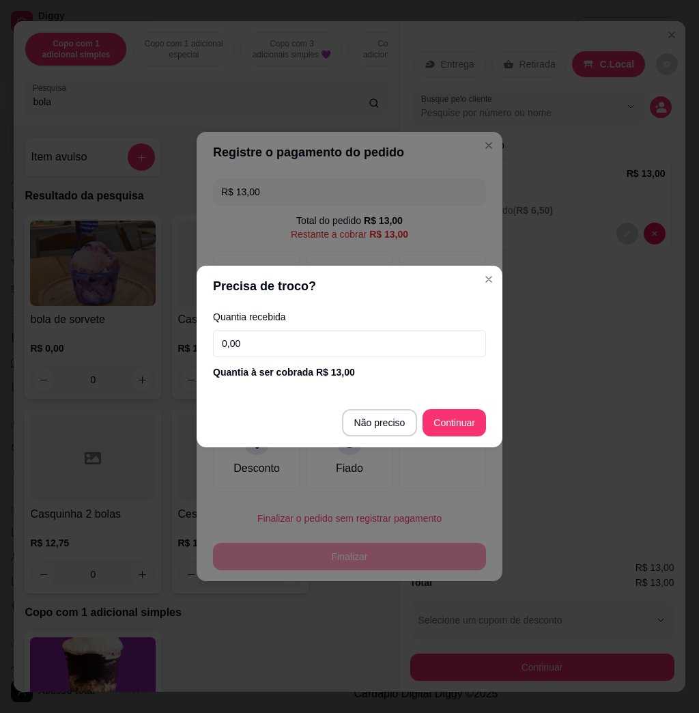
click at [308, 341] on input "0,00" at bounding box center [349, 343] width 273 height 27
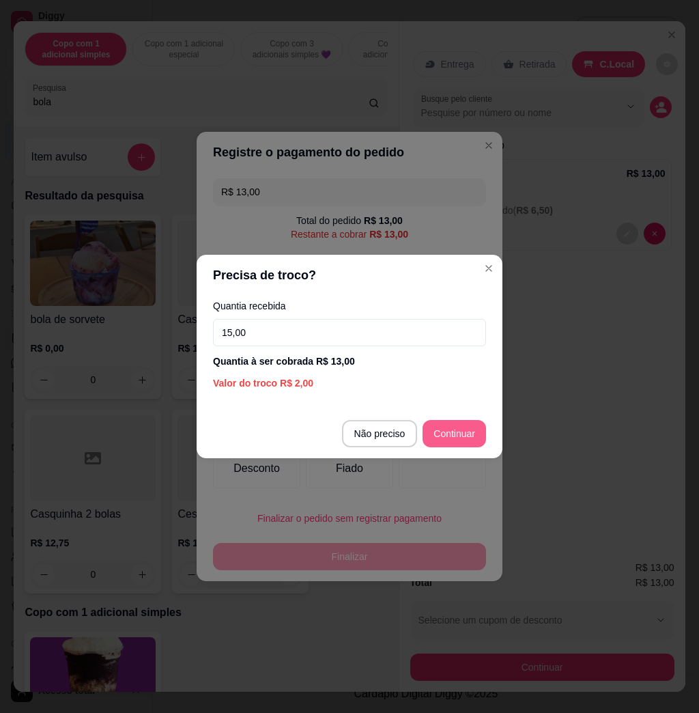
type input "15,00"
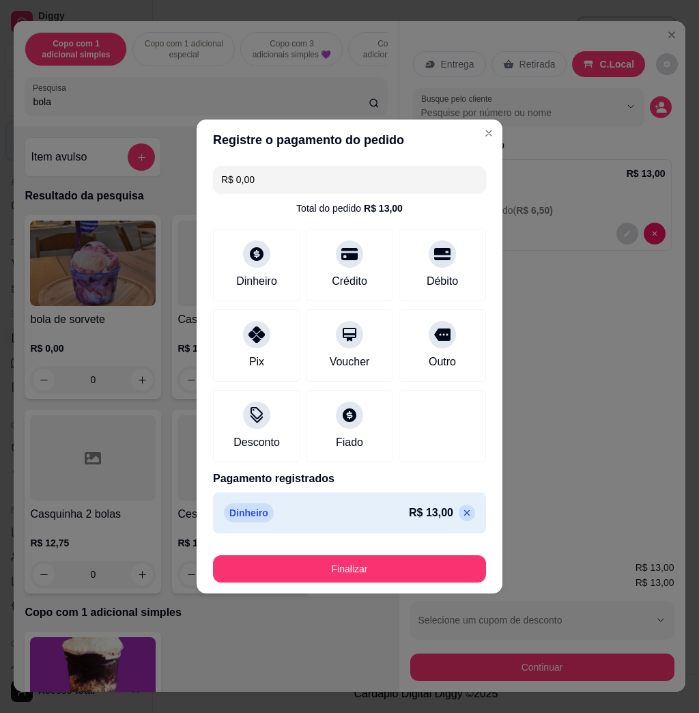
drag, startPoint x: 394, startPoint y: 583, endPoint x: 389, endPoint y: 575, distance: 9.8
click at [393, 582] on footer "Finalizar" at bounding box center [350, 566] width 306 height 55
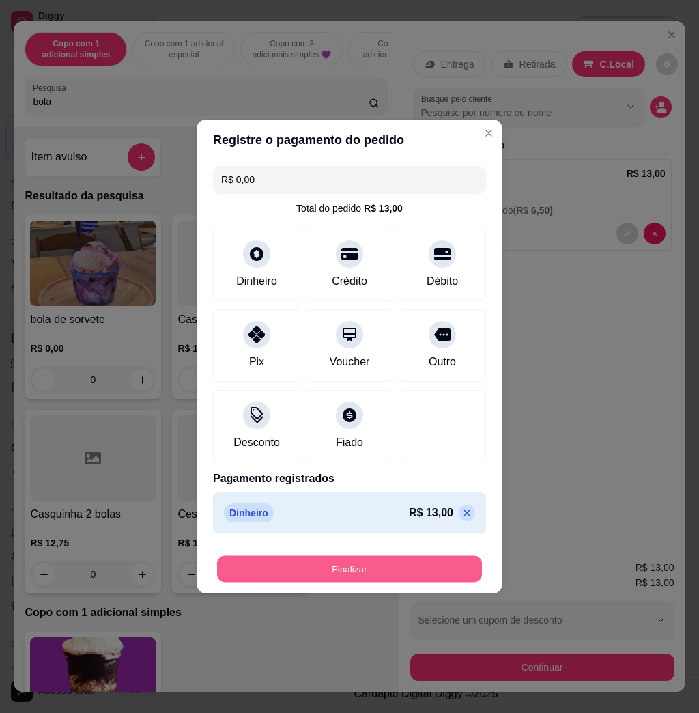
click at [389, 574] on button "Finalizar" at bounding box center [349, 569] width 265 height 27
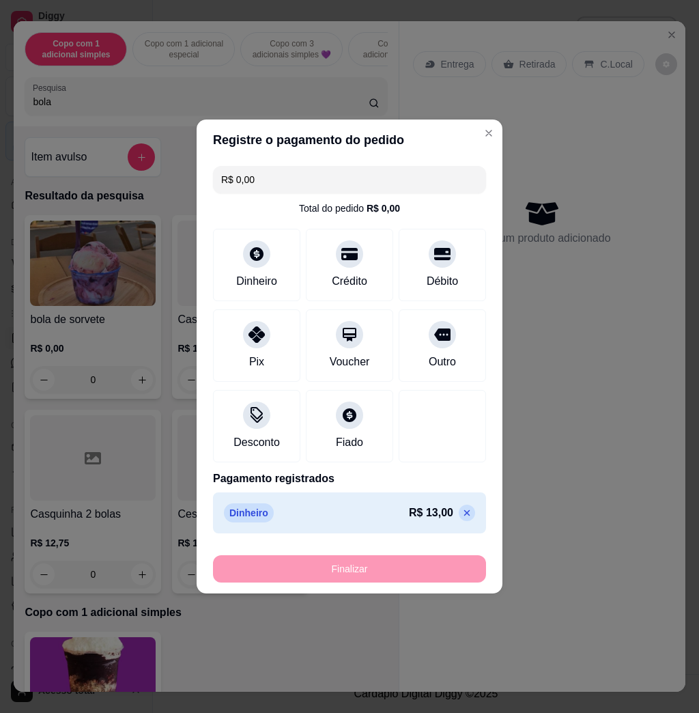
type input "-R$ 13,00"
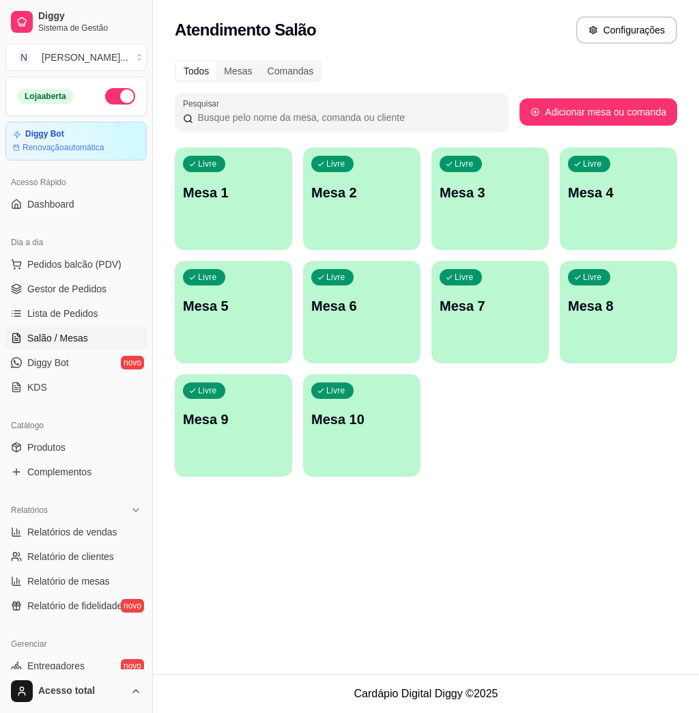
click at [202, 207] on div "Livre Mesa 1" at bounding box center [233, 190] width 117 height 86
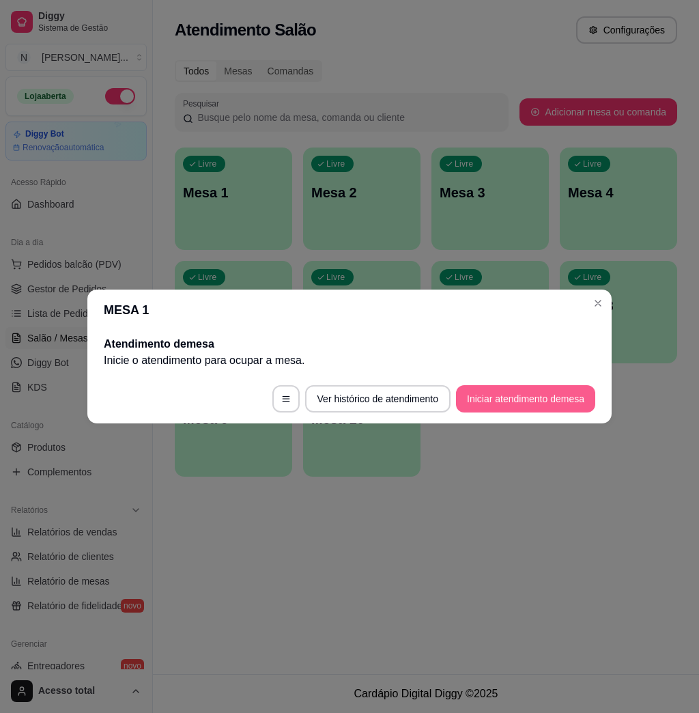
click at [533, 400] on button "Iniciar atendimento de mesa" at bounding box center [525, 398] width 139 height 27
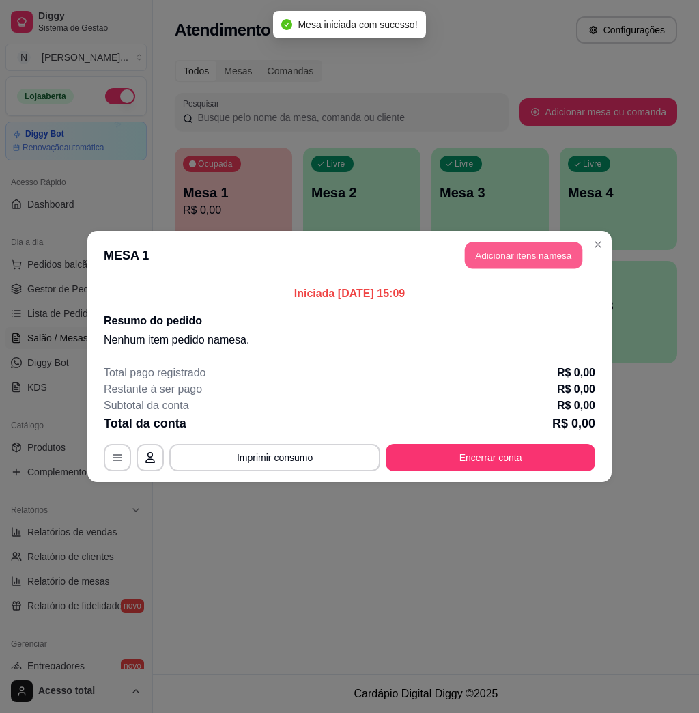
click at [532, 251] on button "Adicionar itens na mesa" at bounding box center [523, 255] width 117 height 27
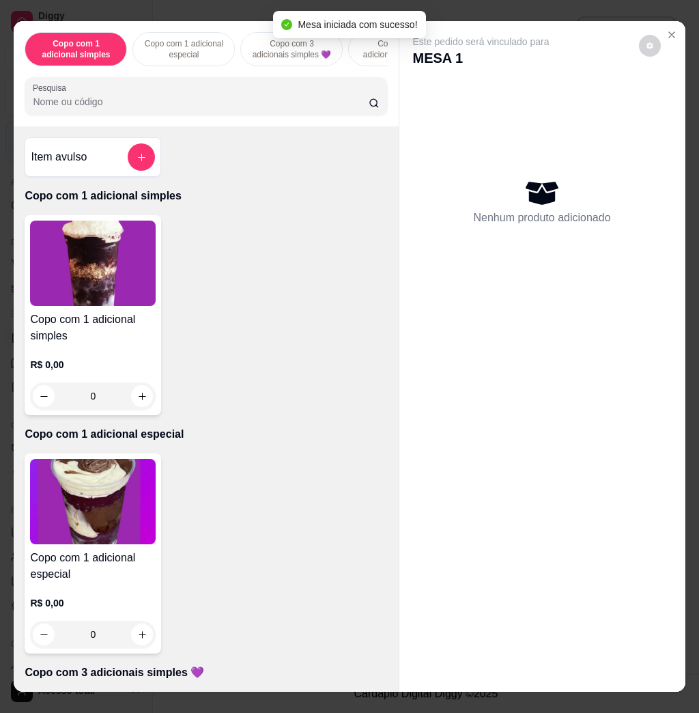
click at [148, 158] on div "Item avulso" at bounding box center [93, 157] width 137 height 40
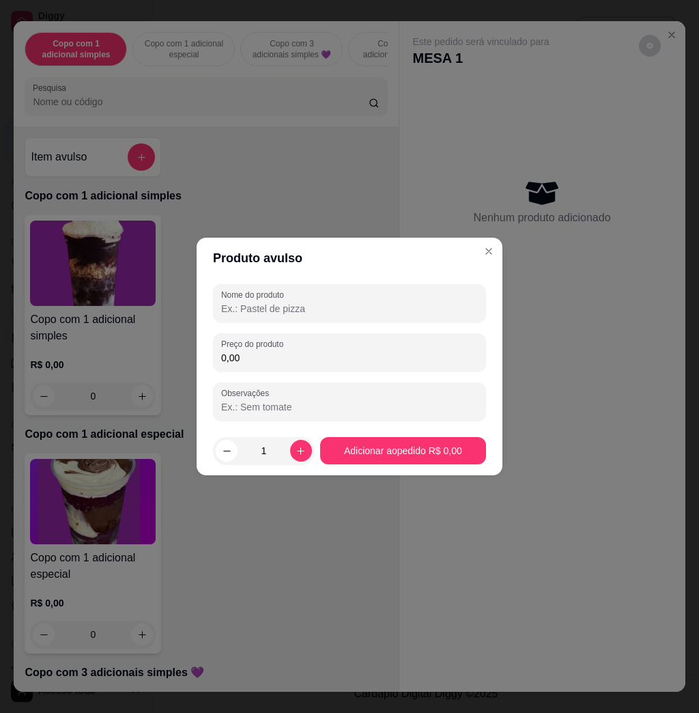
click at [308, 359] on input "0,00" at bounding box center [349, 358] width 257 height 14
type input "17,28"
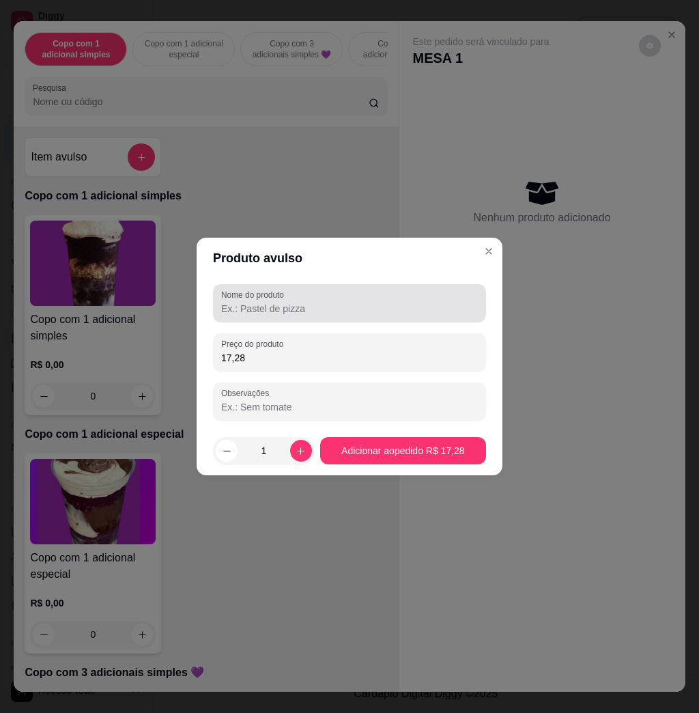
click at [302, 300] on div at bounding box center [349, 302] width 257 height 27
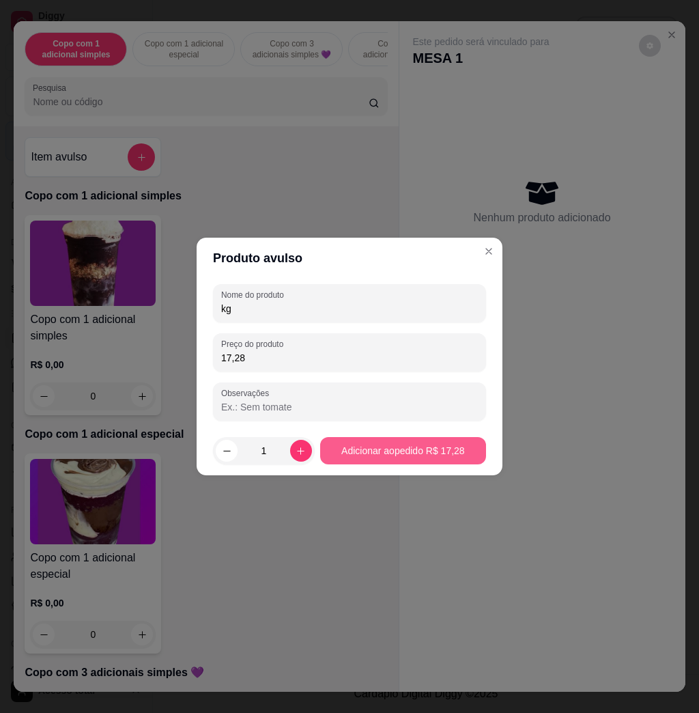
type input "kg"
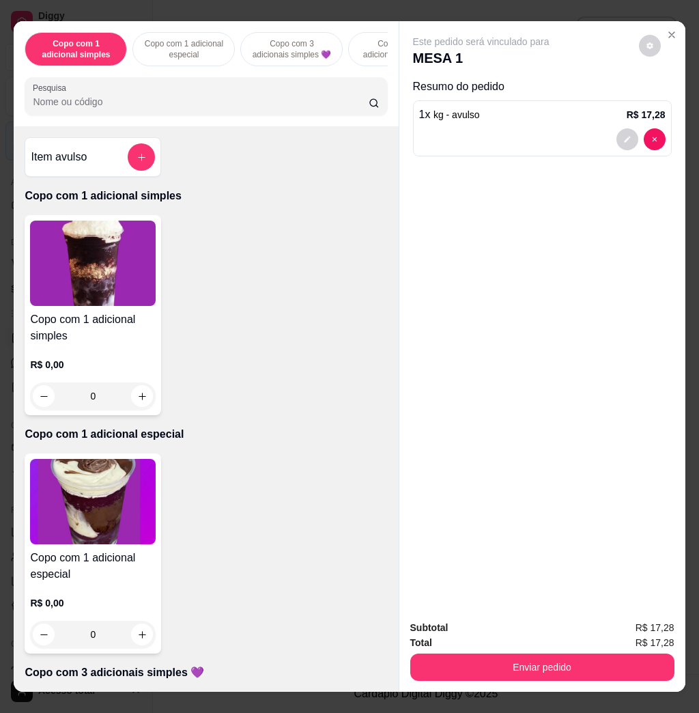
click at [440, 674] on div "Subtotal R$ 17,28 Total R$ 17,28 Enviar pedido" at bounding box center [542, 650] width 286 height 83
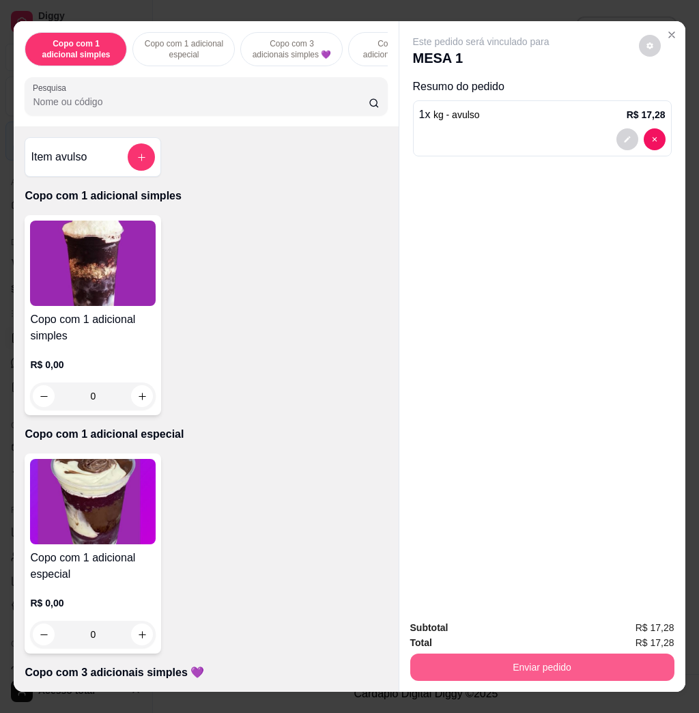
click at [443, 667] on button "Enviar pedido" at bounding box center [542, 666] width 264 height 27
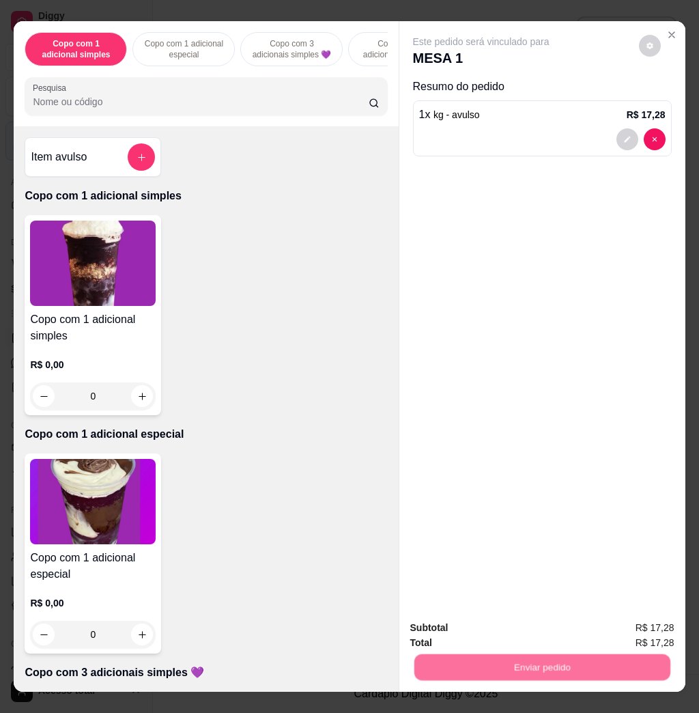
click at [431, 631] on button "Não registrar e enviar pedido" at bounding box center [495, 626] width 138 height 25
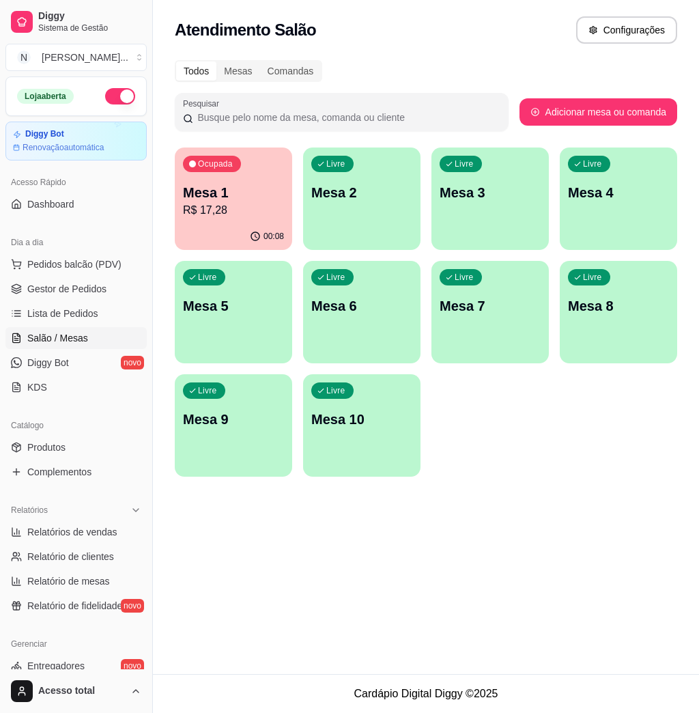
click at [343, 196] on p "Mesa 2" at bounding box center [361, 192] width 101 height 19
click at [229, 177] on div "Ocupada Mesa 1 R$ 17,28" at bounding box center [233, 185] width 117 height 76
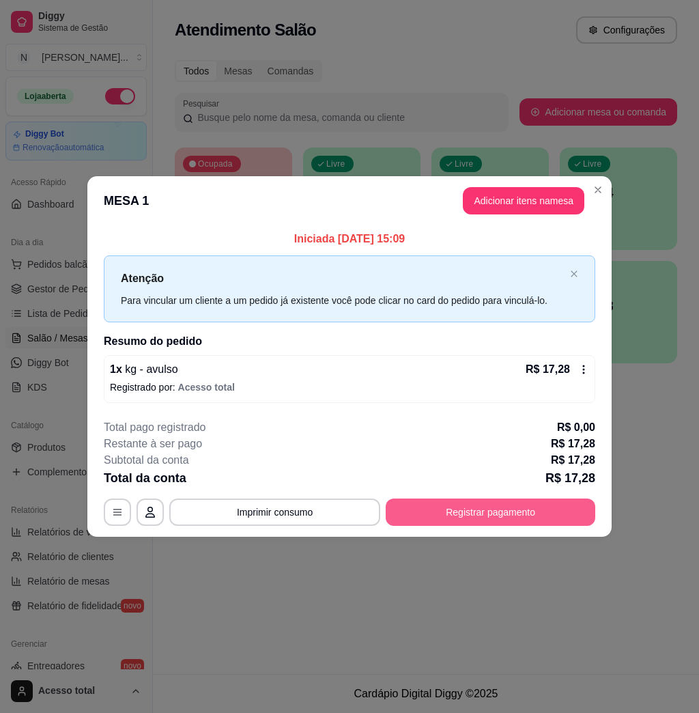
click at [455, 502] on button "Registrar pagamento" at bounding box center [491, 511] width 210 height 27
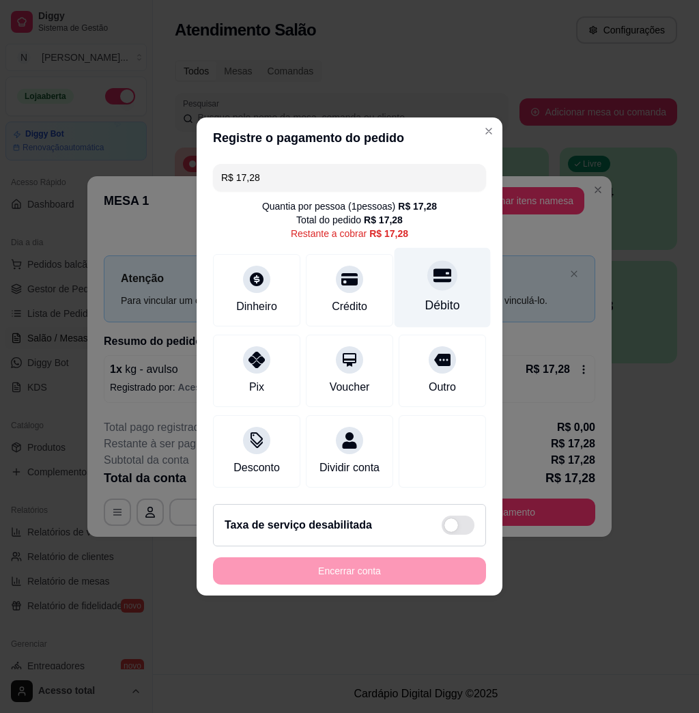
click at [416, 263] on div "Débito" at bounding box center [442, 288] width 96 height 80
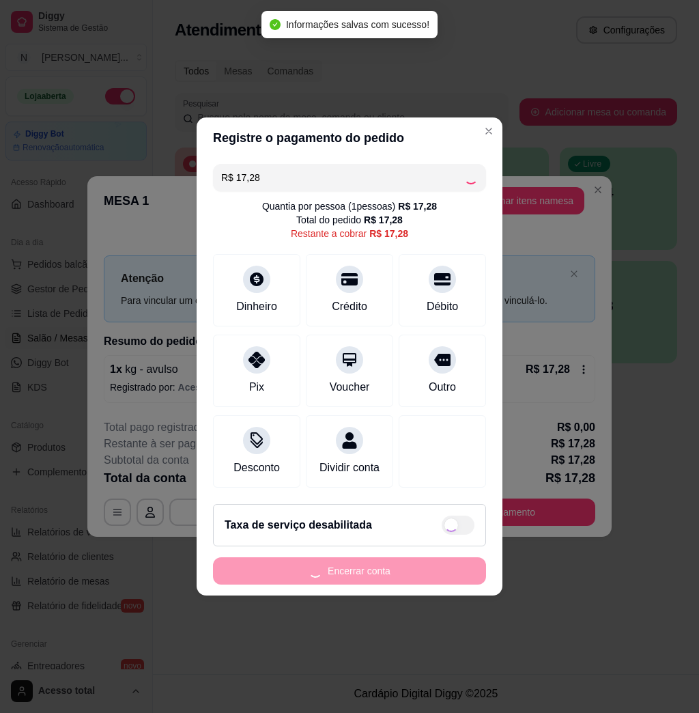
type input "R$ 0,00"
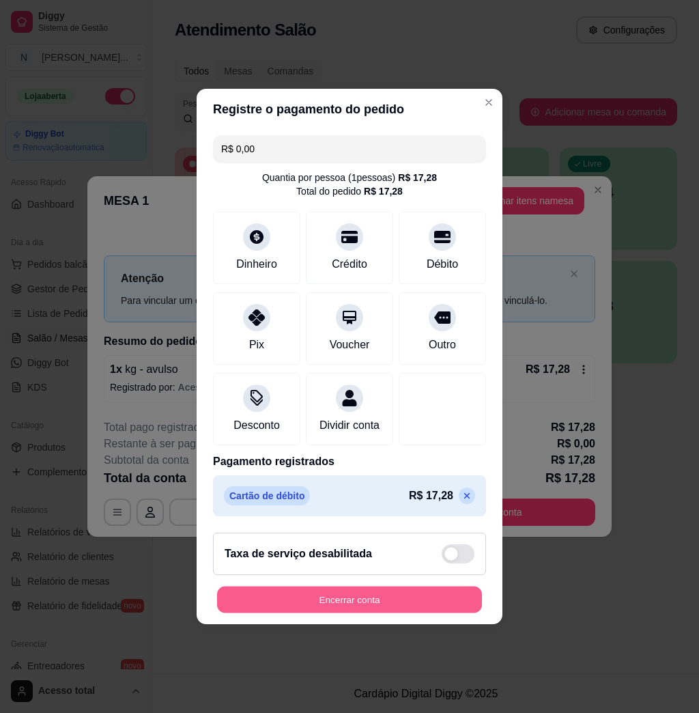
click at [421, 613] on button "Encerrar conta" at bounding box center [349, 599] width 265 height 27
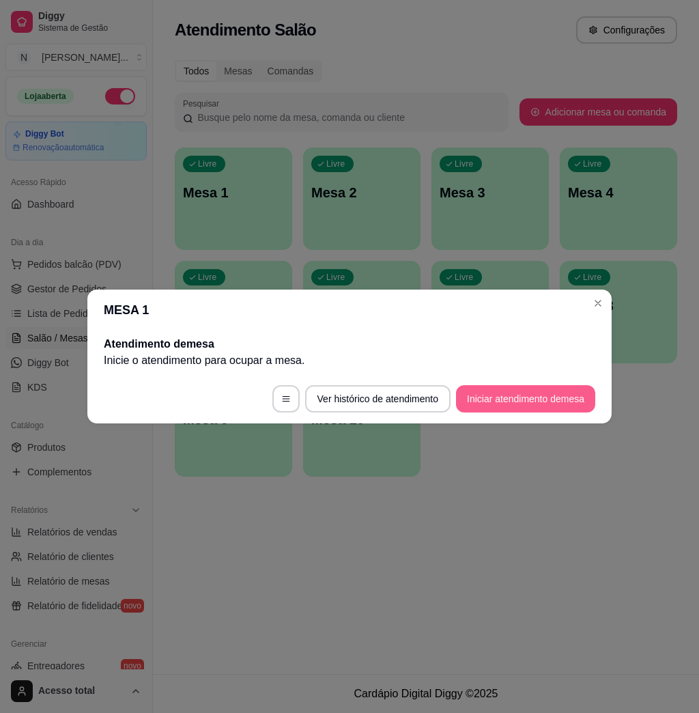
click at [547, 393] on button "Iniciar atendimento de mesa" at bounding box center [525, 398] width 139 height 27
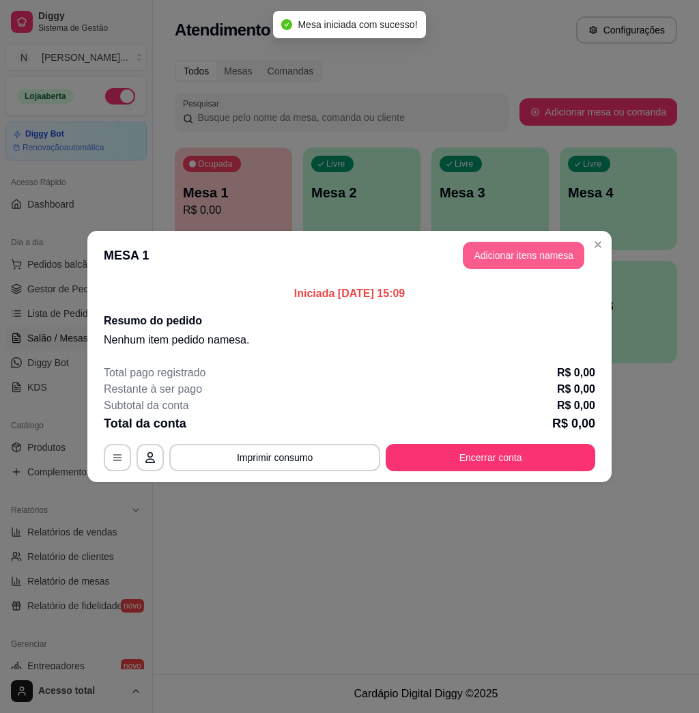
click at [525, 256] on button "Adicionar itens na mesa" at bounding box center [523, 255] width 121 height 27
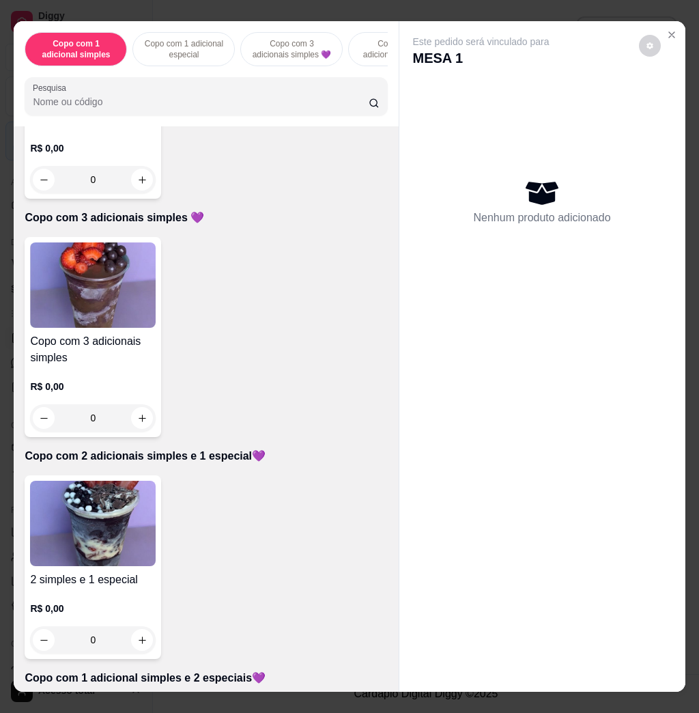
scroll to position [819, 0]
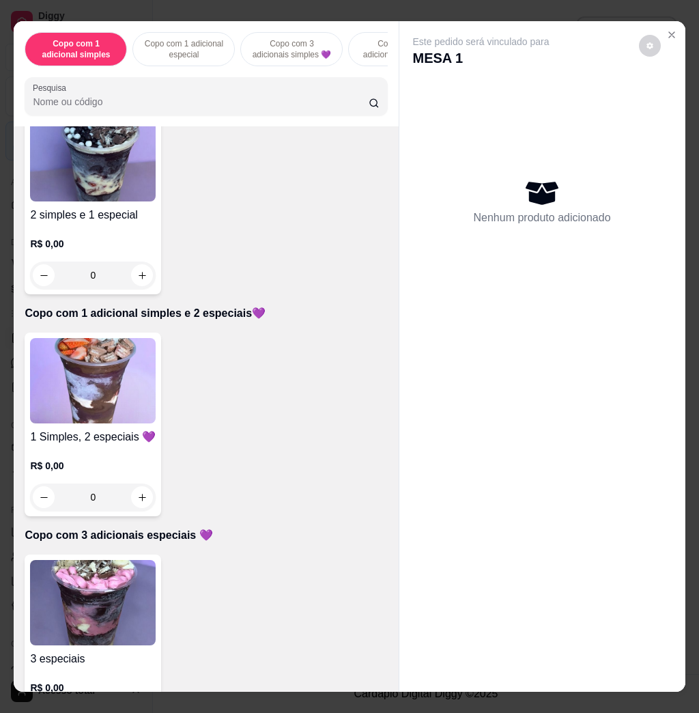
click at [135, 399] on img at bounding box center [93, 380] width 126 height 85
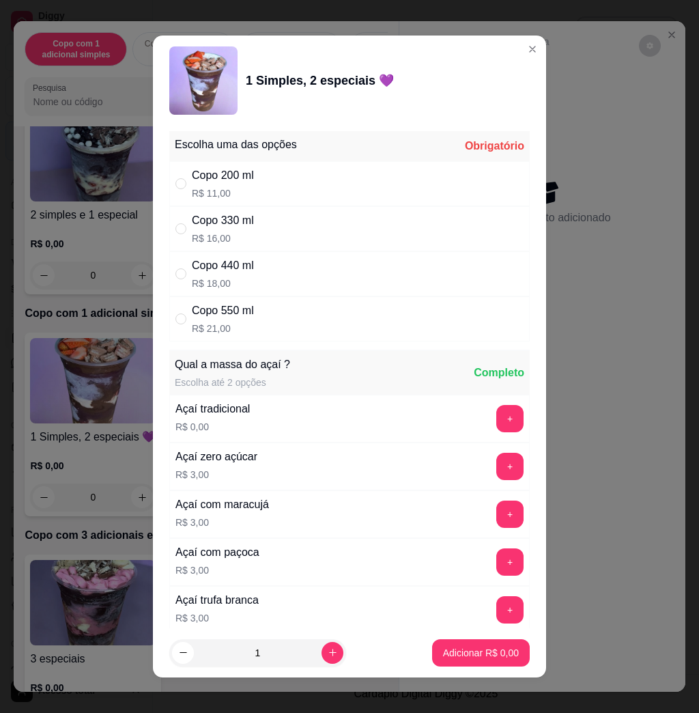
click at [290, 226] on div "Copo 330 ml R$ 16,00" at bounding box center [349, 228] width 360 height 45
radio input "true"
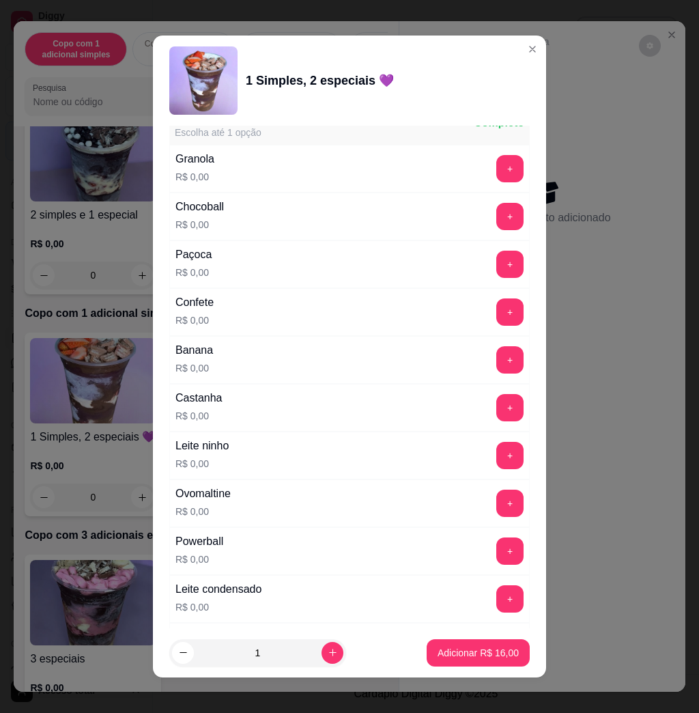
click at [496, 321] on button "+" at bounding box center [509, 311] width 27 height 27
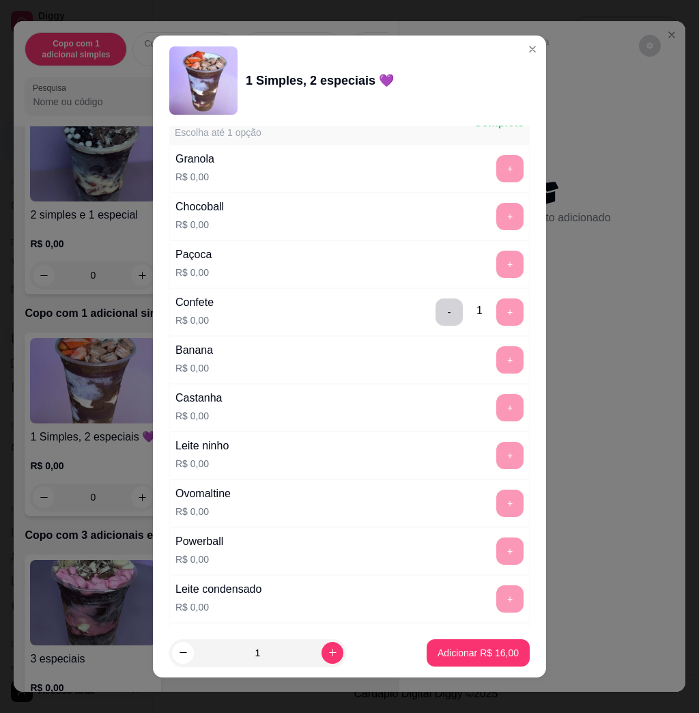
scroll to position [1092, 0]
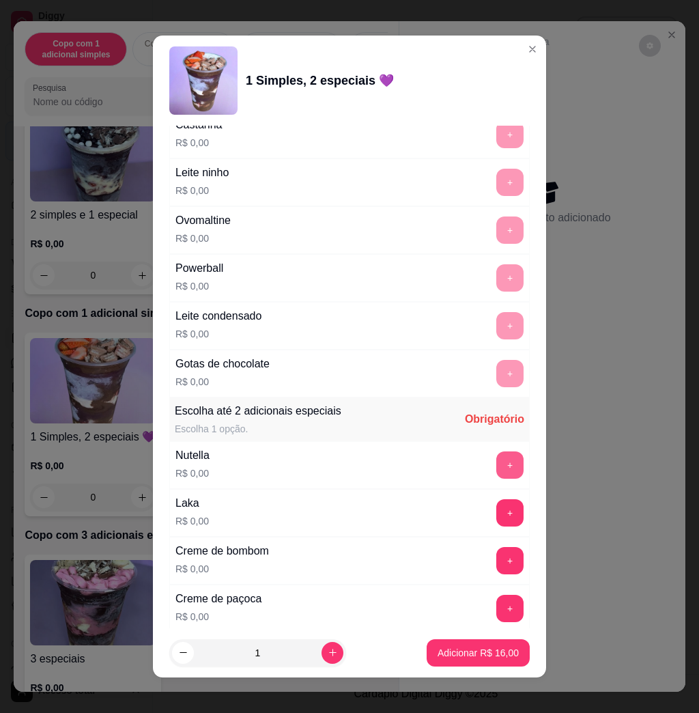
click at [496, 459] on button "+" at bounding box center [509, 464] width 27 height 27
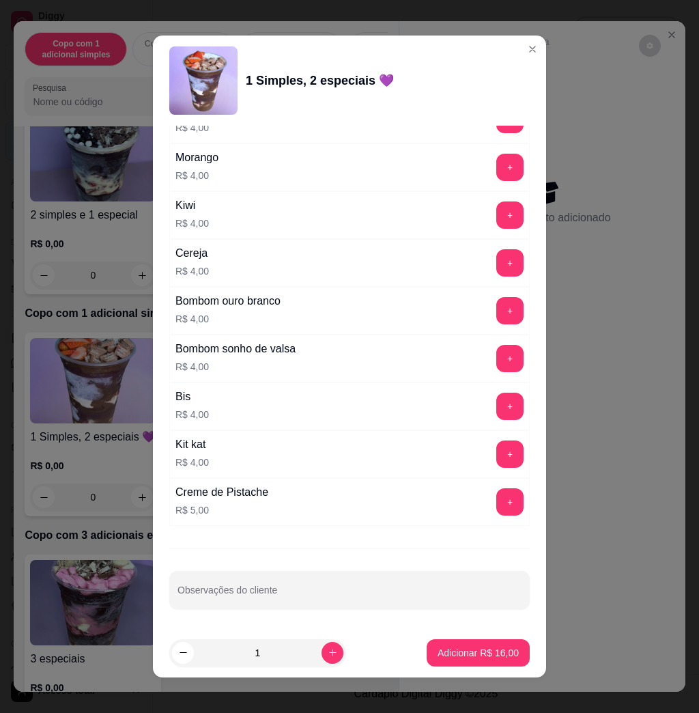
scroll to position [8, 0]
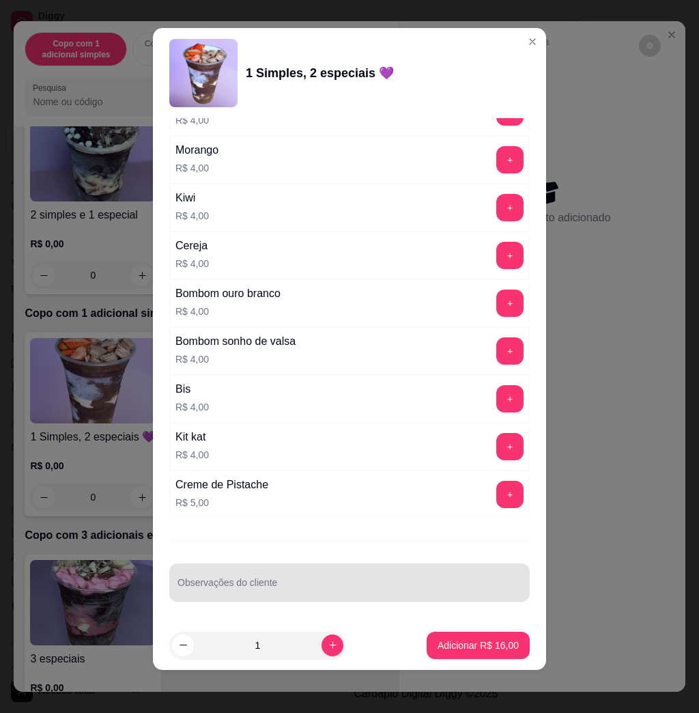
click at [351, 572] on div at bounding box center [349, 582] width 344 height 27
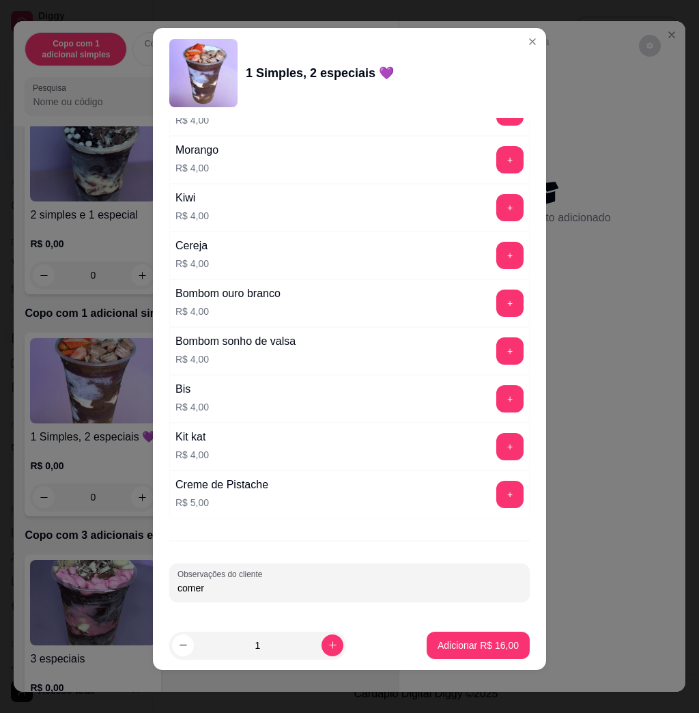
type input "comer"
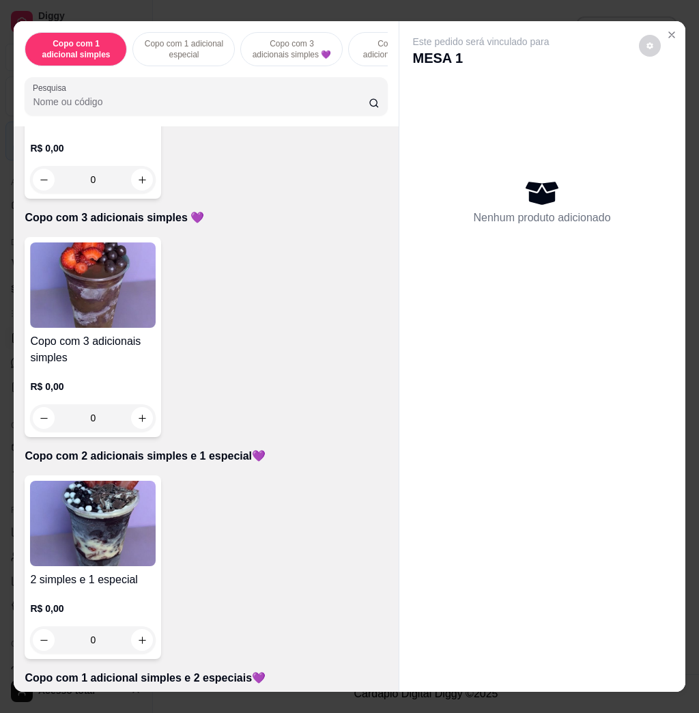
scroll to position [0, 0]
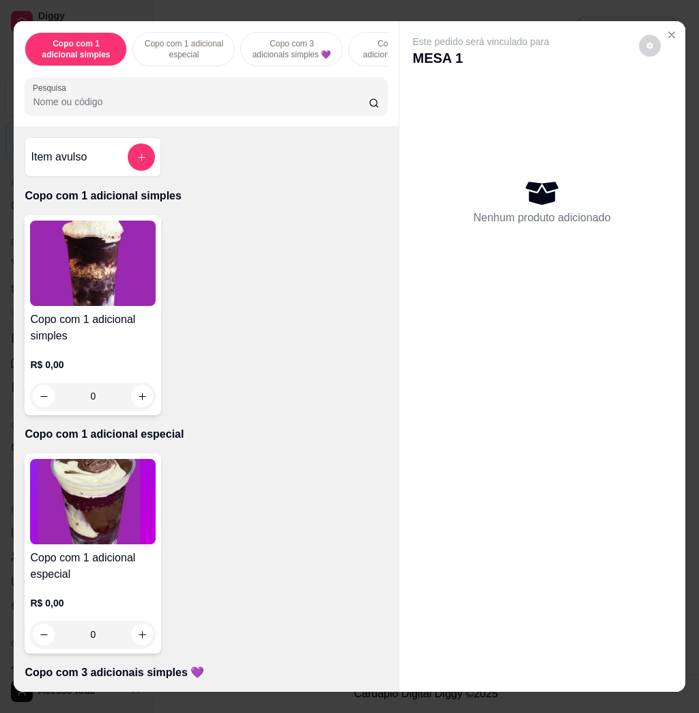
click at [141, 171] on div at bounding box center [141, 156] width 27 height 27
click at [288, 369] on div "Preço do produto 0,00" at bounding box center [349, 352] width 273 height 38
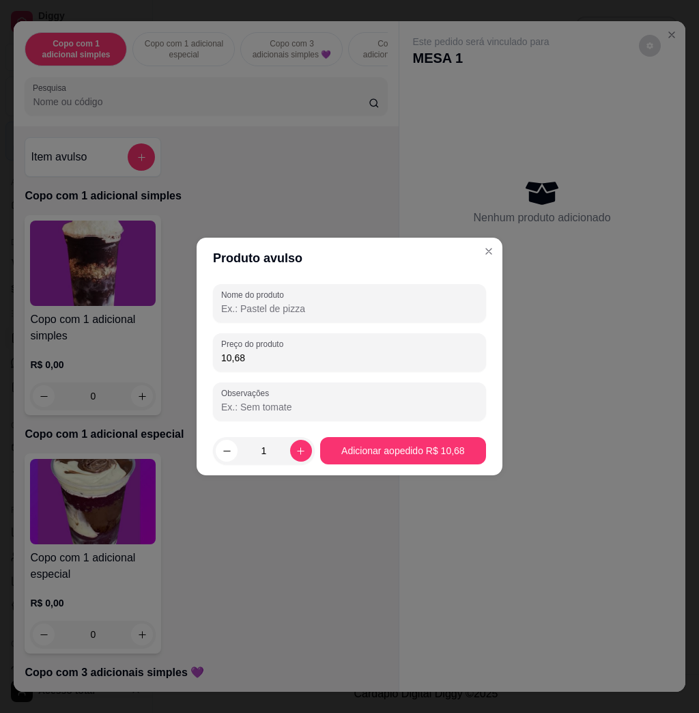
type input "10,68"
click at [308, 307] on input "Nome do produto" at bounding box center [349, 309] width 257 height 14
type input "kg"
click at [431, 431] on footer "1 Adicionar ao pedido R$ 10,68" at bounding box center [350, 450] width 306 height 49
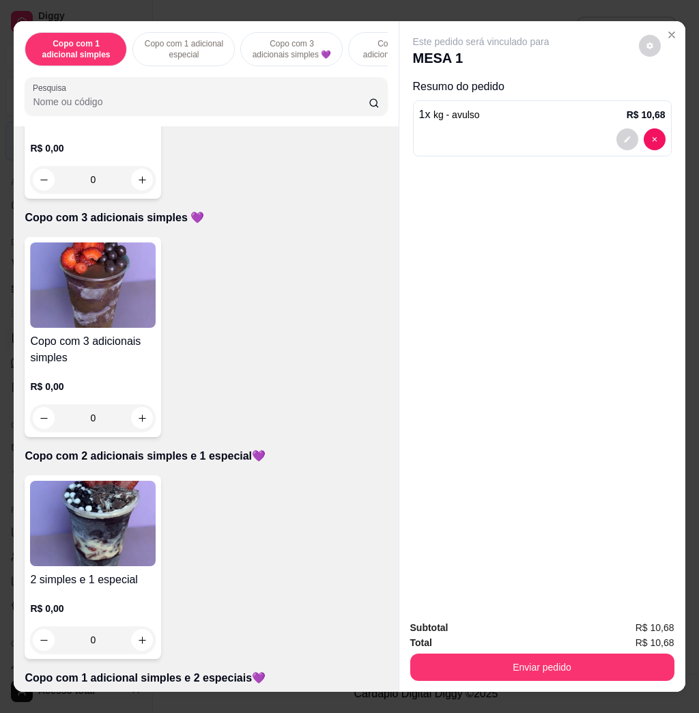
scroll to position [637, 0]
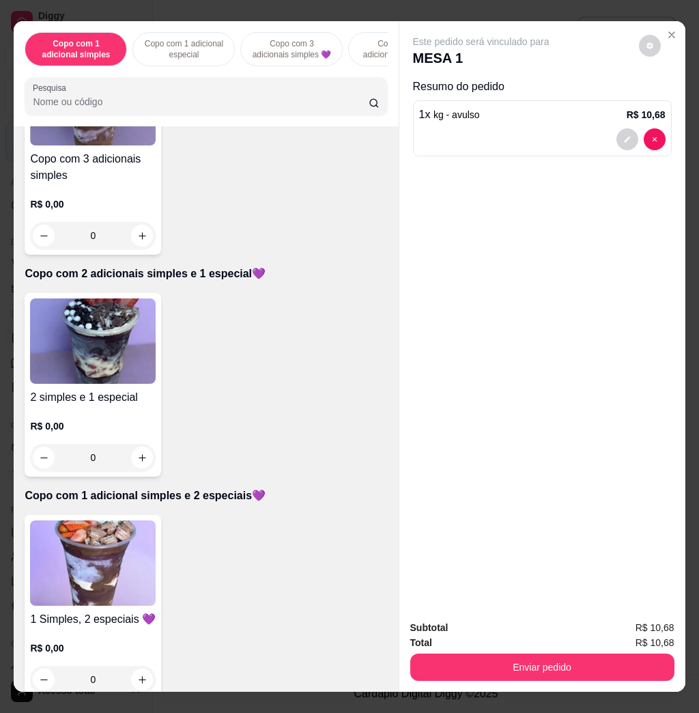
click at [108, 360] on img at bounding box center [93, 340] width 126 height 85
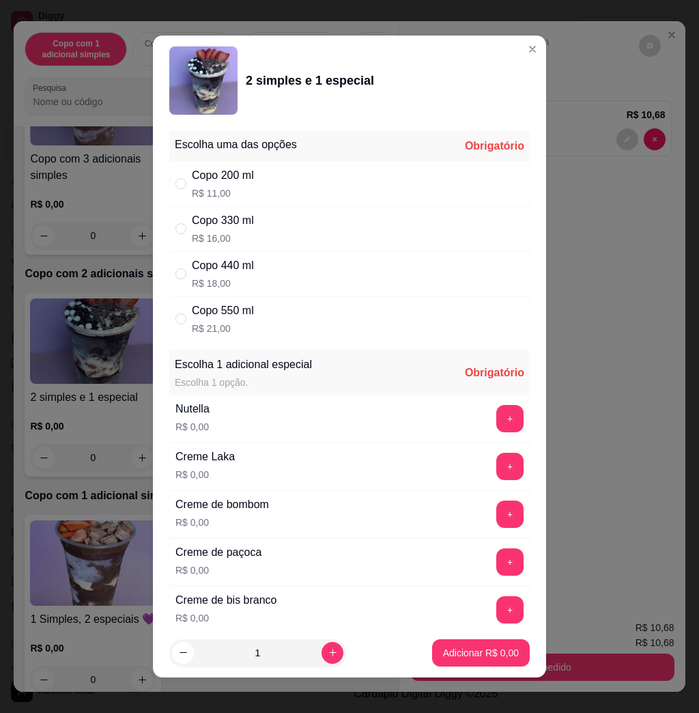
click at [301, 231] on div "Copo 330 ml R$ 16,00" at bounding box center [349, 228] width 360 height 45
radio input "true"
click at [491, 410] on div "+" at bounding box center [510, 418] width 38 height 27
click at [497, 418] on button "+" at bounding box center [510, 418] width 27 height 27
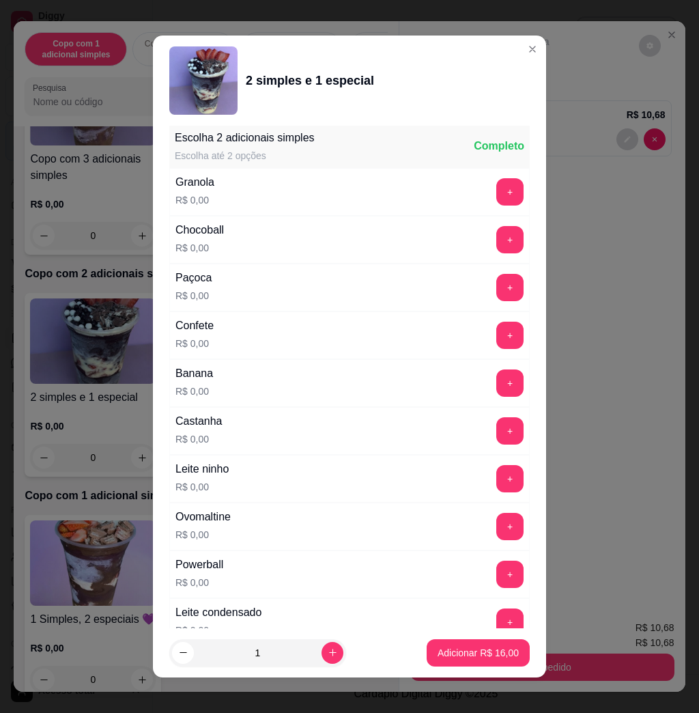
scroll to position [8, 0]
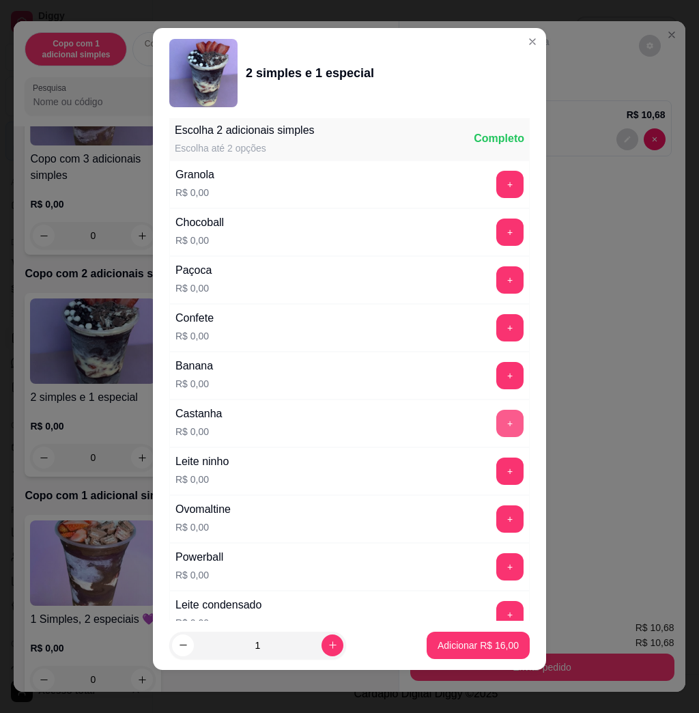
click at [496, 427] on button "+" at bounding box center [509, 423] width 27 height 27
click at [496, 474] on button "+" at bounding box center [509, 470] width 27 height 27
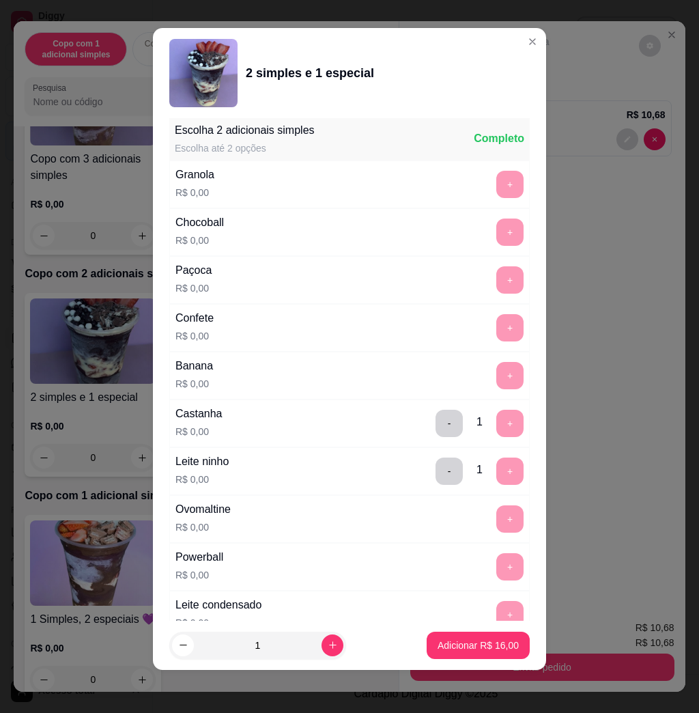
scroll to position [1749, 0]
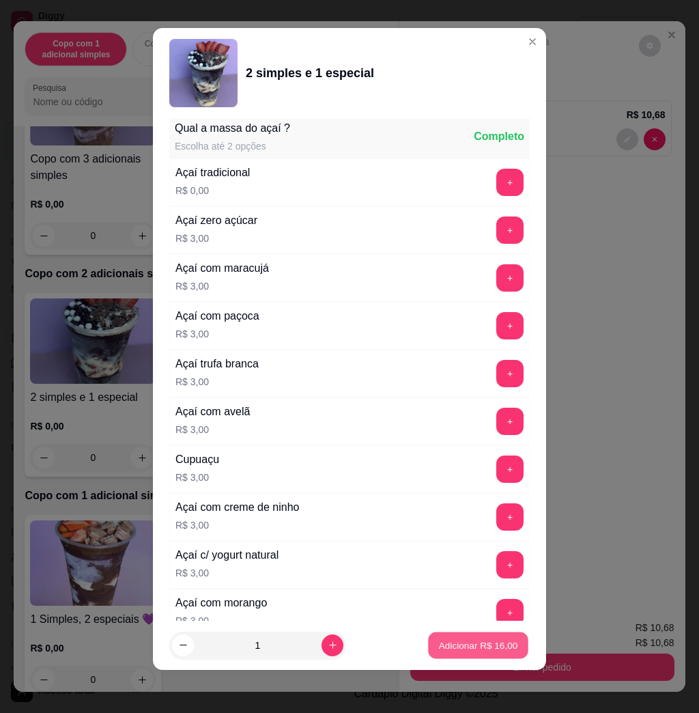
click at [456, 637] on button "Adicionar R$ 16,00" at bounding box center [478, 644] width 100 height 27
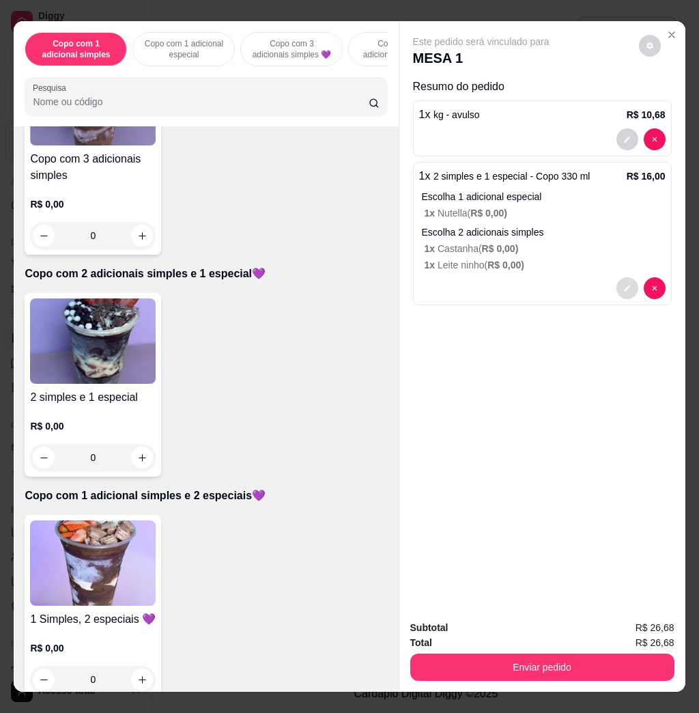
click at [618, 287] on button "decrease-product-quantity" at bounding box center [627, 288] width 22 height 22
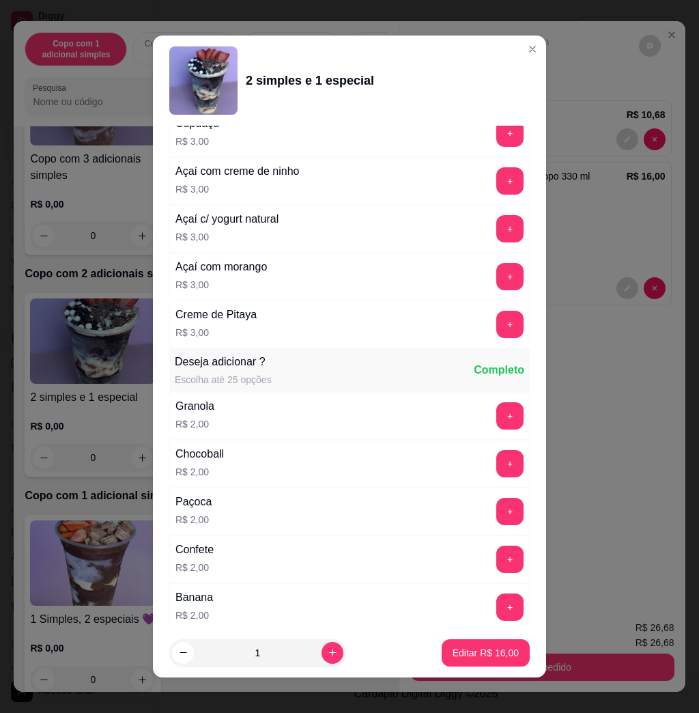
scroll to position [2184, 0]
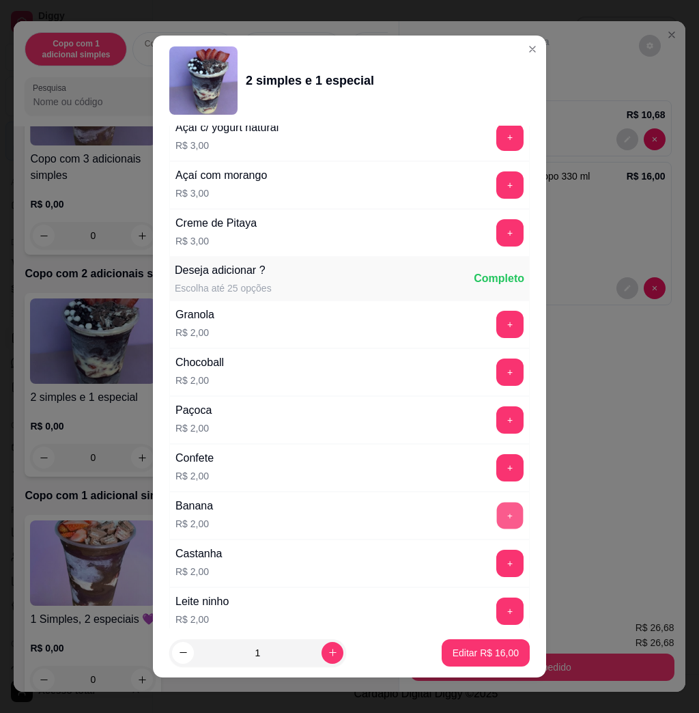
click at [497, 510] on button "+" at bounding box center [510, 515] width 27 height 27
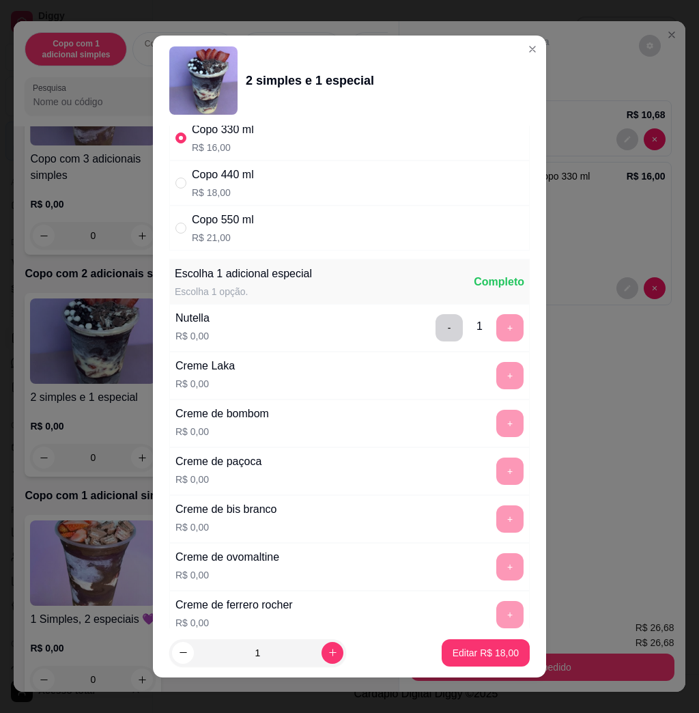
scroll to position [0, 0]
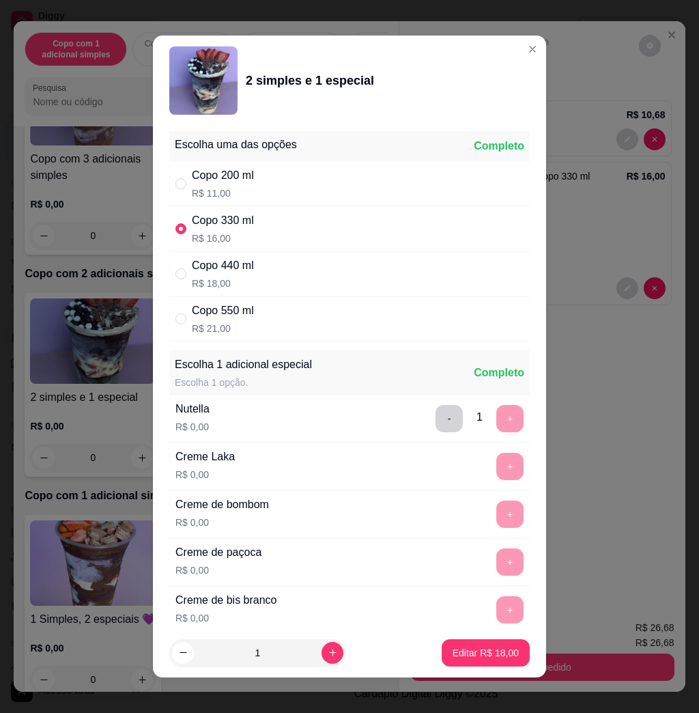
click at [315, 341] on div "Copo 550 ml R$ 21,00" at bounding box center [349, 318] width 360 height 45
radio input "false"
radio input "true"
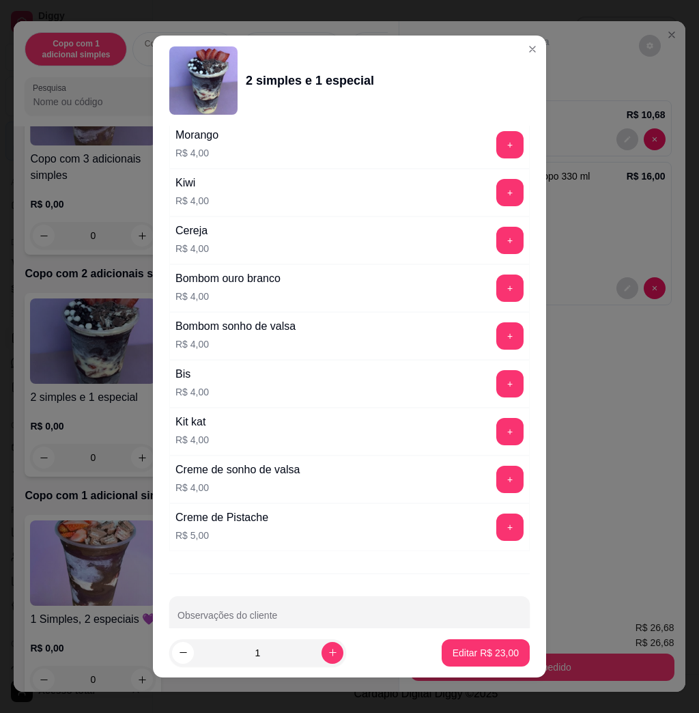
scroll to position [3399, 0]
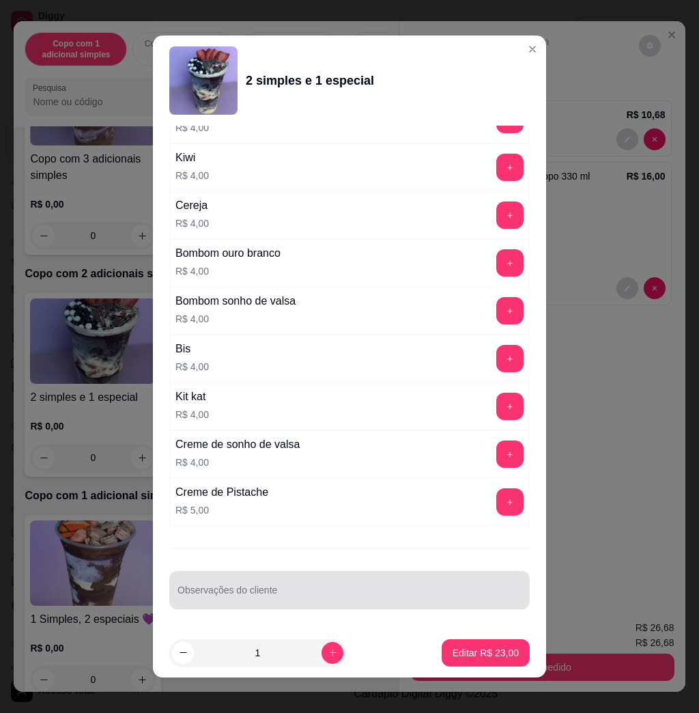
click at [317, 583] on div at bounding box center [349, 589] width 344 height 27
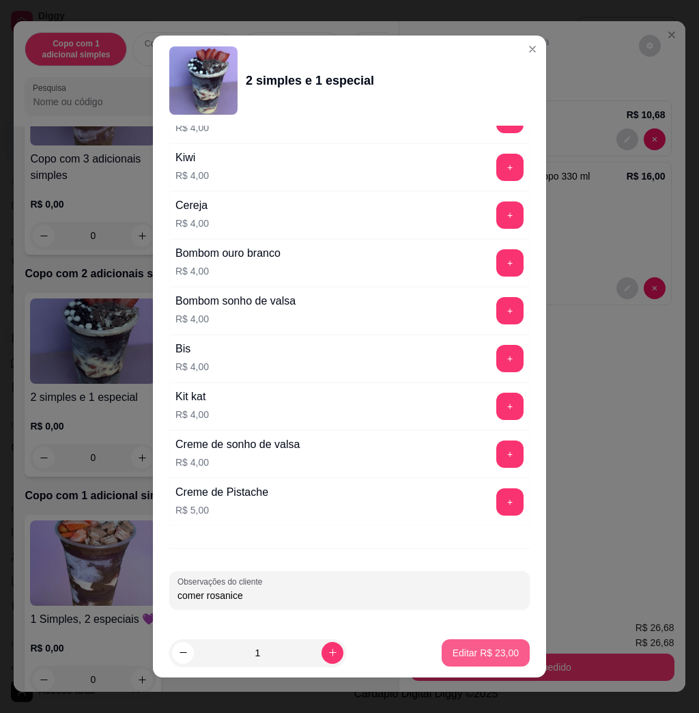
type input "comer rosanice"
click at [463, 640] on button "Editar R$ 23,00" at bounding box center [486, 652] width 88 height 27
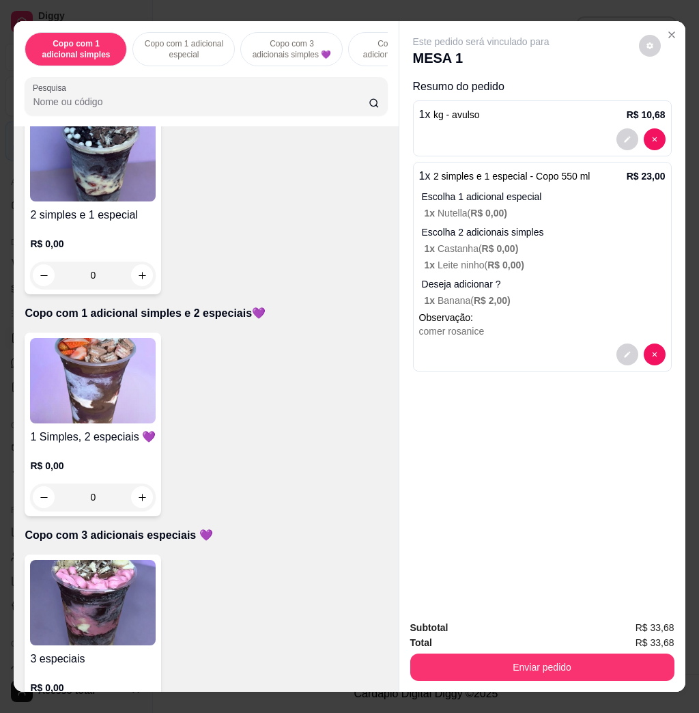
scroll to position [728, 0]
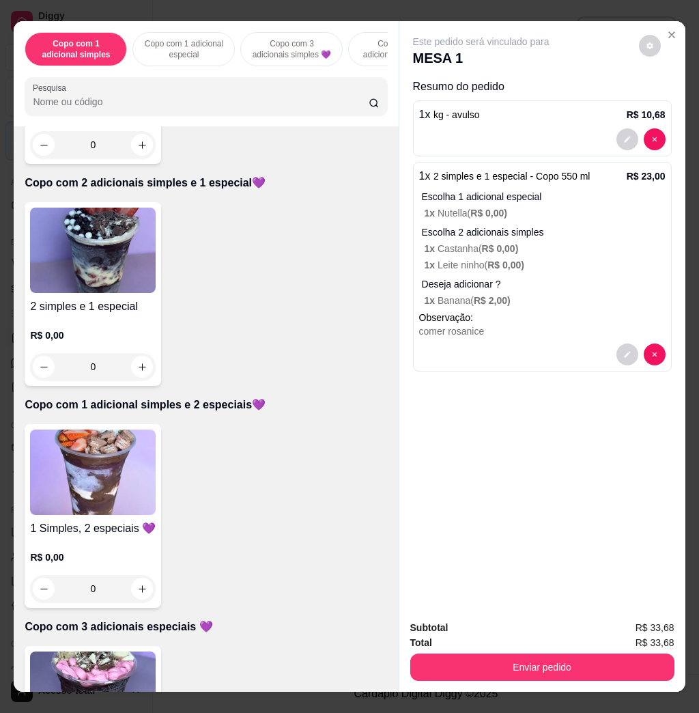
click at [83, 465] on img at bounding box center [93, 471] width 126 height 85
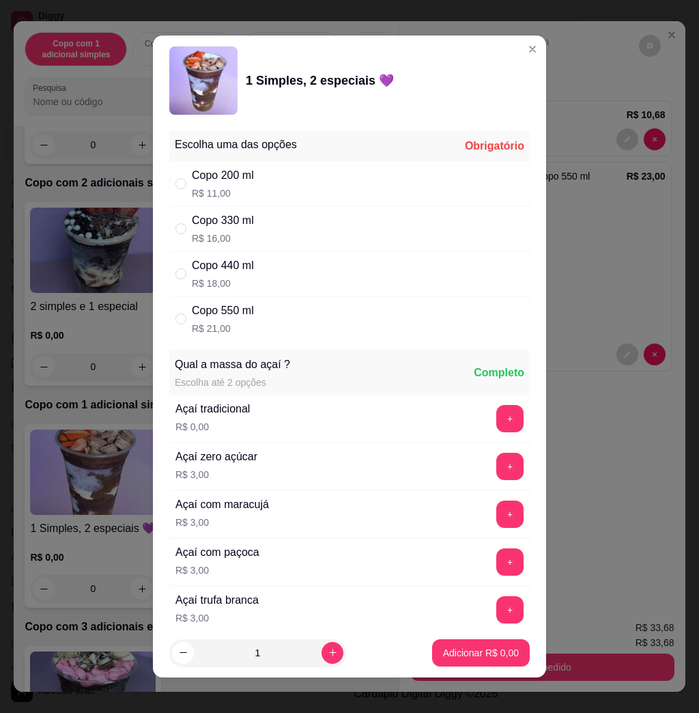
click at [281, 330] on div "Copo 550 ml R$ 21,00" at bounding box center [349, 318] width 360 height 45
radio input "true"
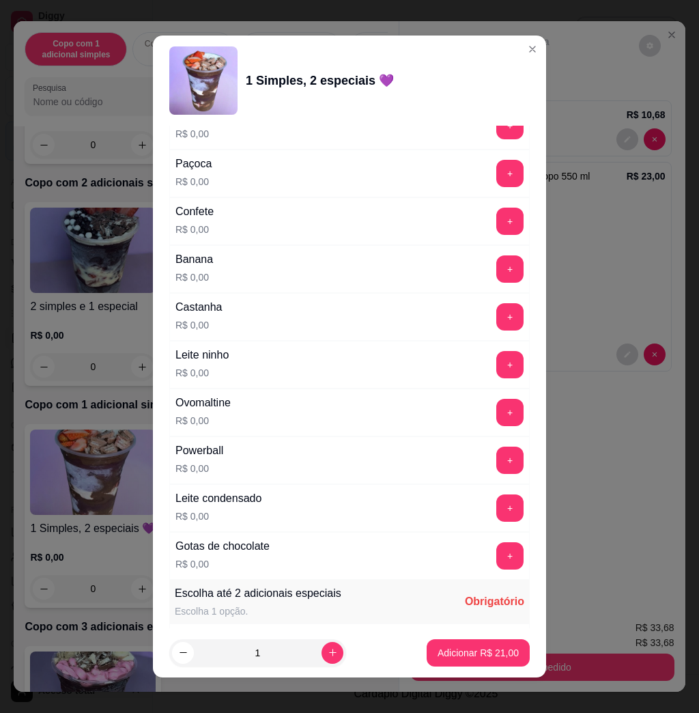
scroll to position [819, 0]
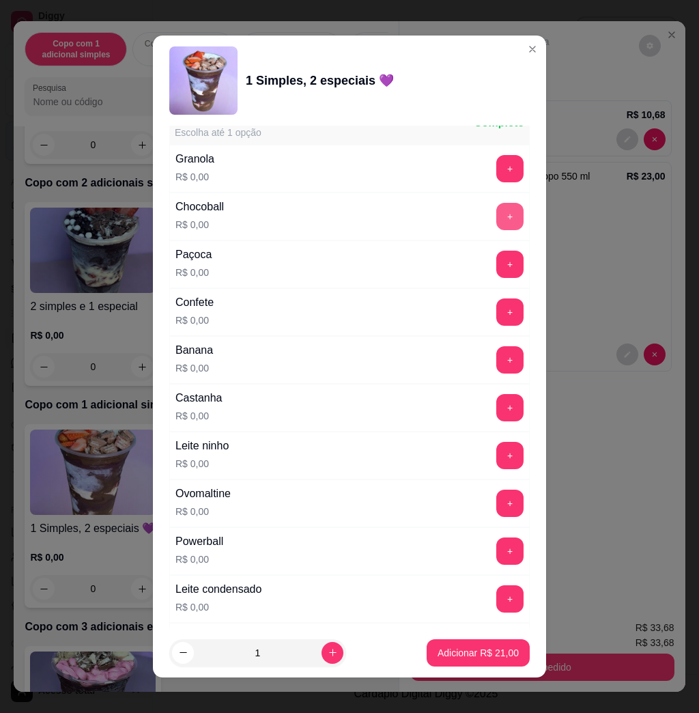
click at [496, 209] on button "+" at bounding box center [509, 216] width 27 height 27
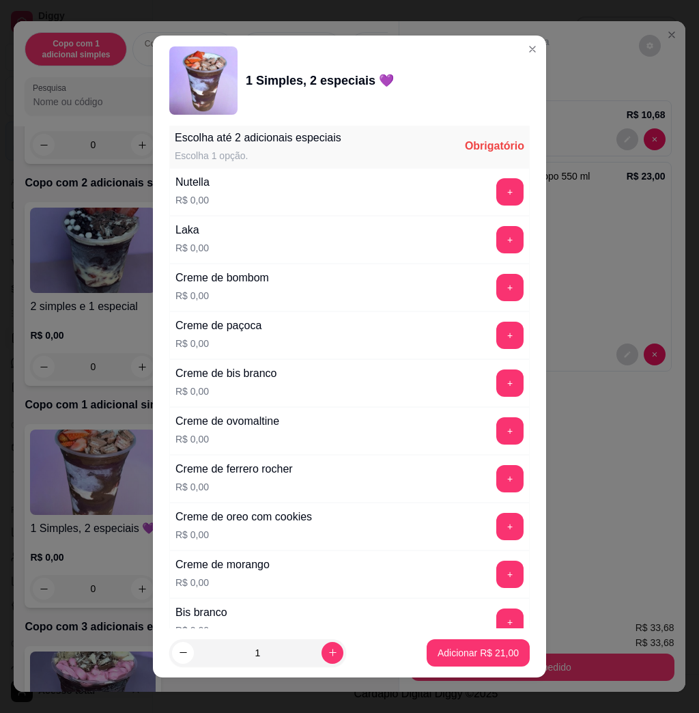
scroll to position [1456, 0]
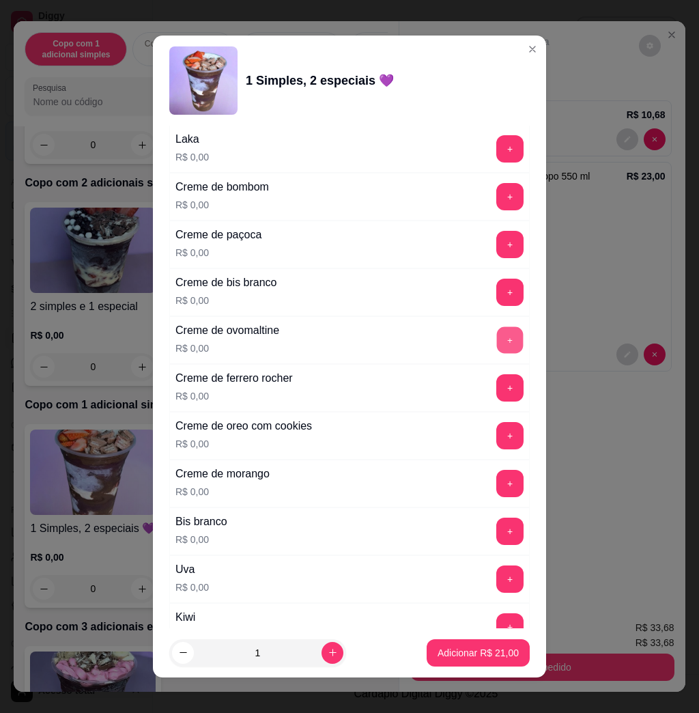
click at [497, 342] on button "+" at bounding box center [510, 340] width 27 height 27
click at [496, 589] on button "+" at bounding box center [509, 578] width 27 height 27
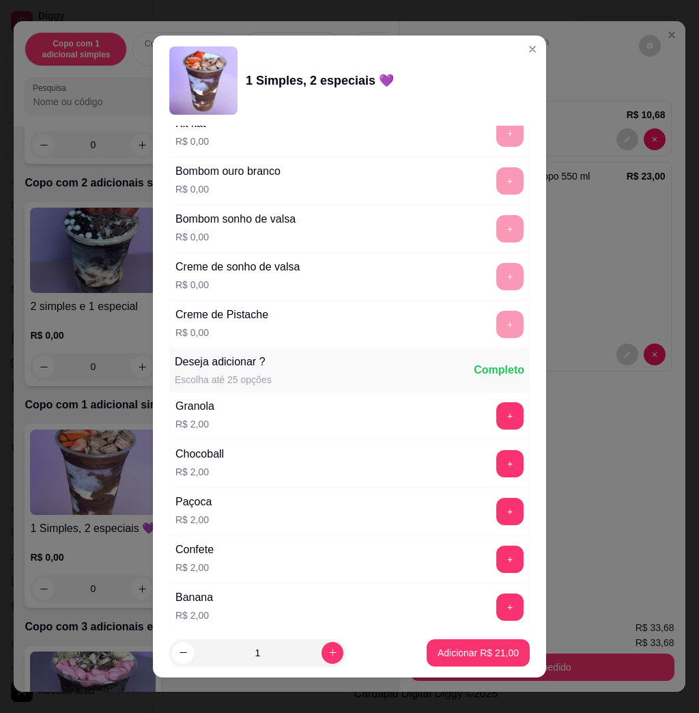
scroll to position [2184, 0]
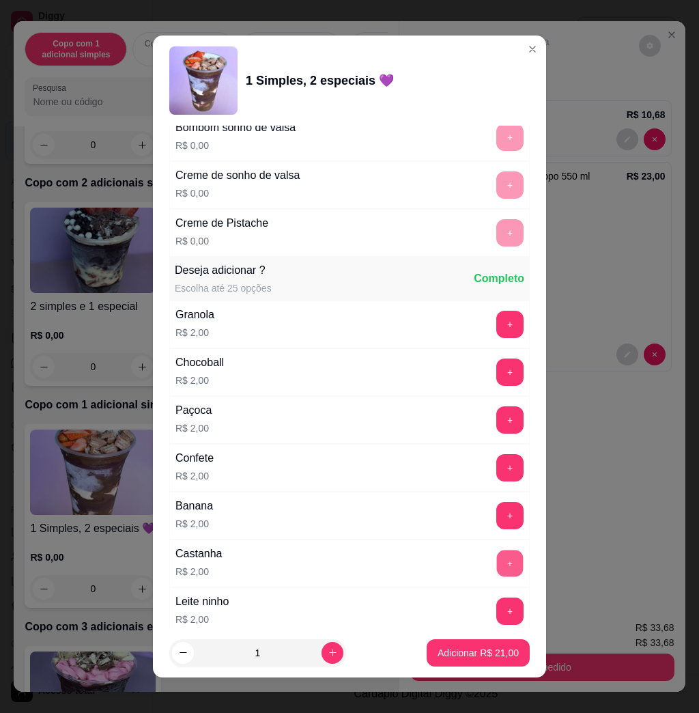
click at [497, 571] on button "+" at bounding box center [510, 563] width 27 height 27
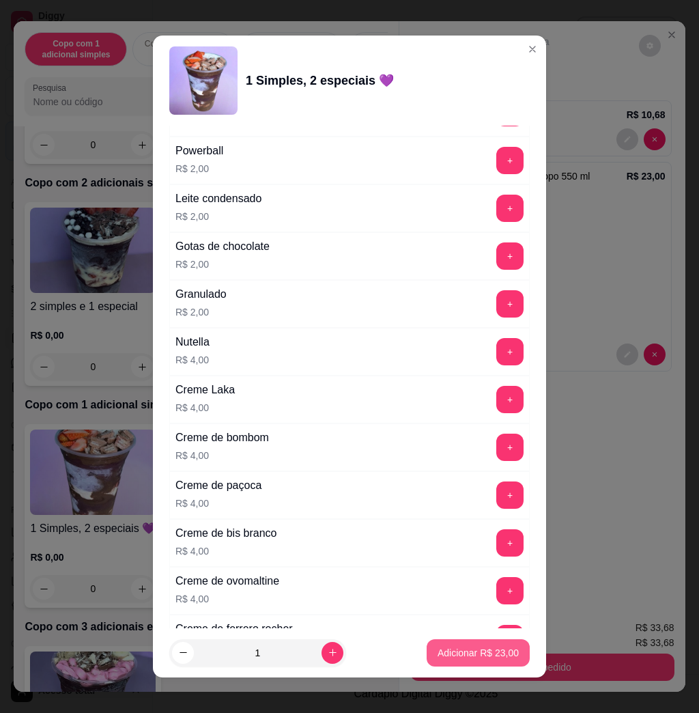
click at [474, 655] on p "Adicionar R$ 23,00" at bounding box center [477, 653] width 81 height 14
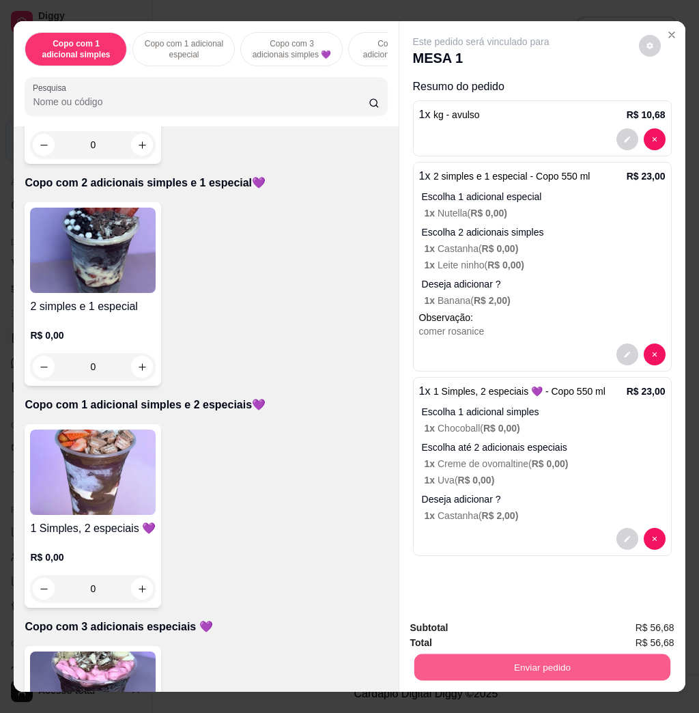
click at [603, 669] on button "Enviar pedido" at bounding box center [542, 666] width 256 height 27
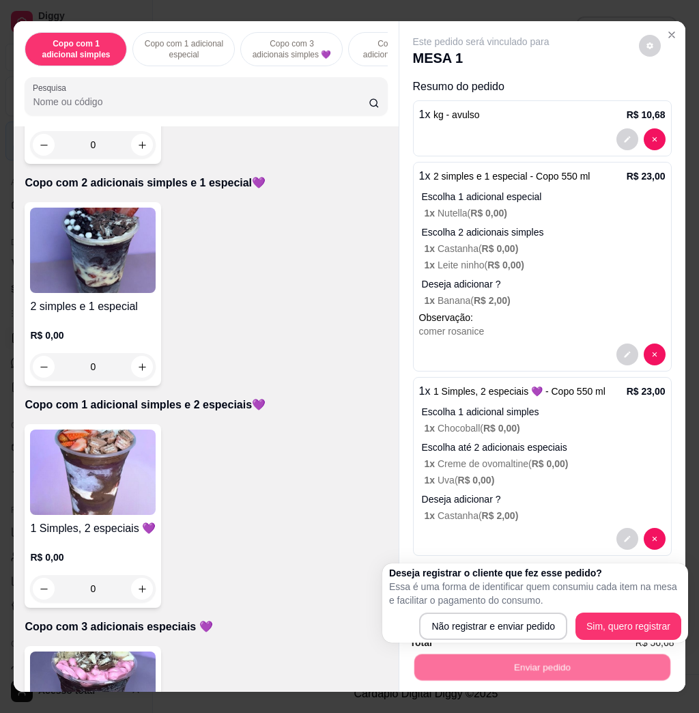
click at [540, 640] on div "Deseja registrar o cliente que fez esse pedido? Essa é uma forma de identificar…" at bounding box center [535, 602] width 306 height 79
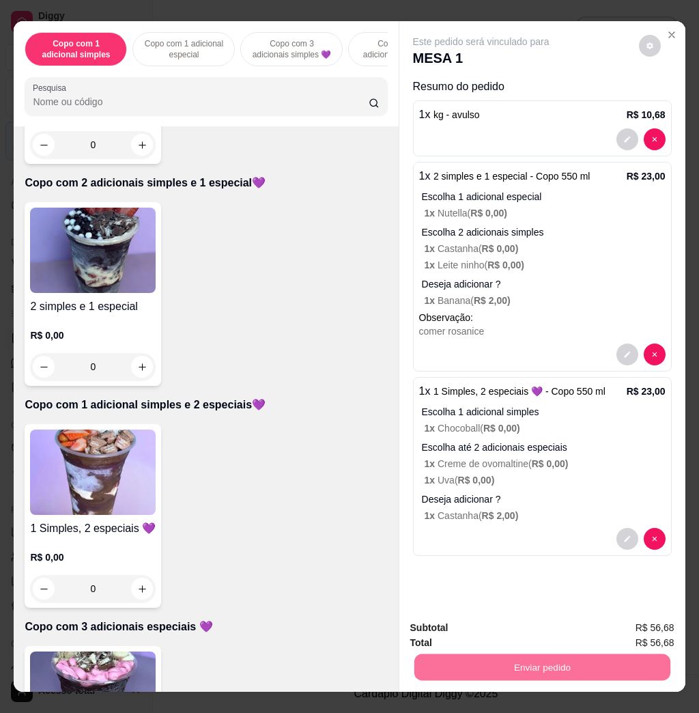
click at [539, 633] on button "Não registrar e enviar pedido" at bounding box center [495, 627] width 142 height 26
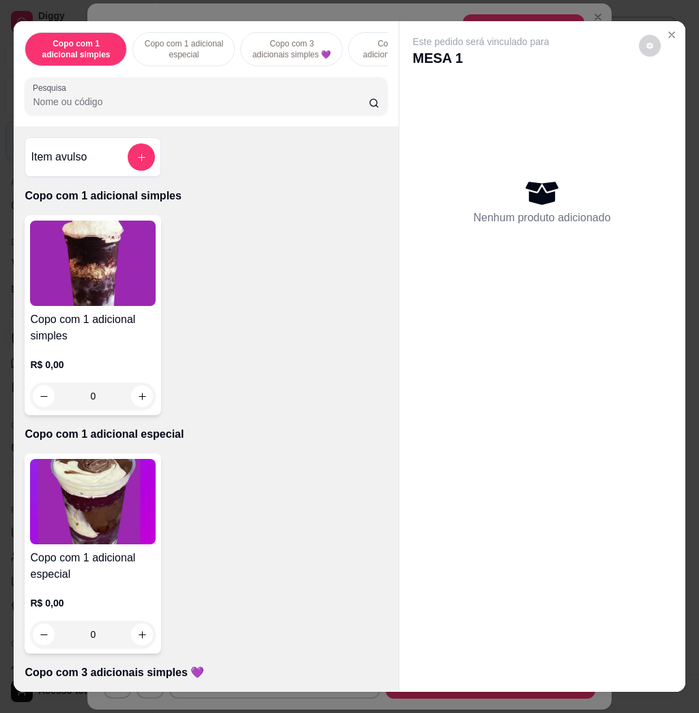
scroll to position [29, 0]
